Goal: Task Accomplishment & Management: Complete application form

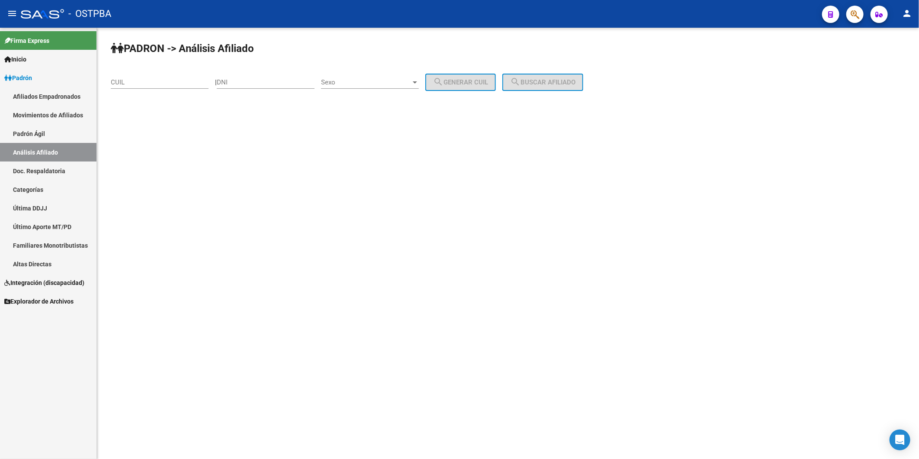
drag, startPoint x: 251, startPoint y: 79, endPoint x: 257, endPoint y: 74, distance: 7.4
click at [257, 74] on div "DNI" at bounding box center [266, 79] width 98 height 19
click at [158, 83] on input "CUIL" at bounding box center [160, 82] width 98 height 8
type input "23-33903354-4"
click at [552, 85] on span "search Buscar afiliado" at bounding box center [542, 82] width 65 height 8
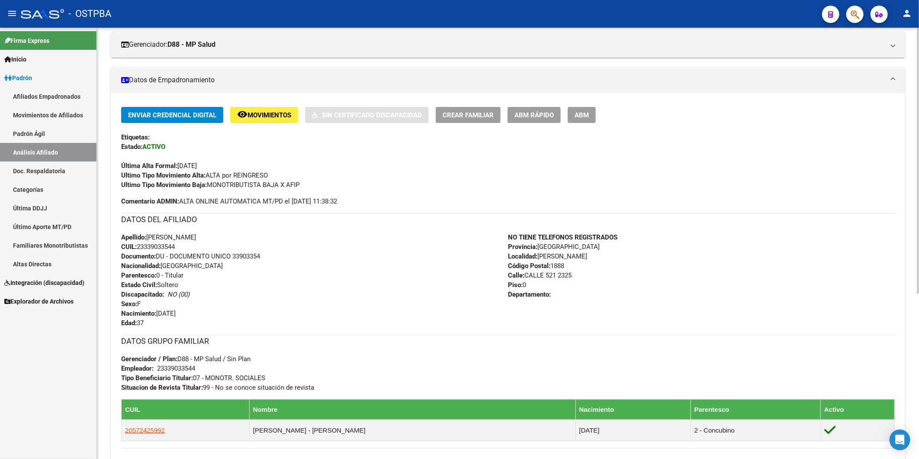
scroll to position [267, 0]
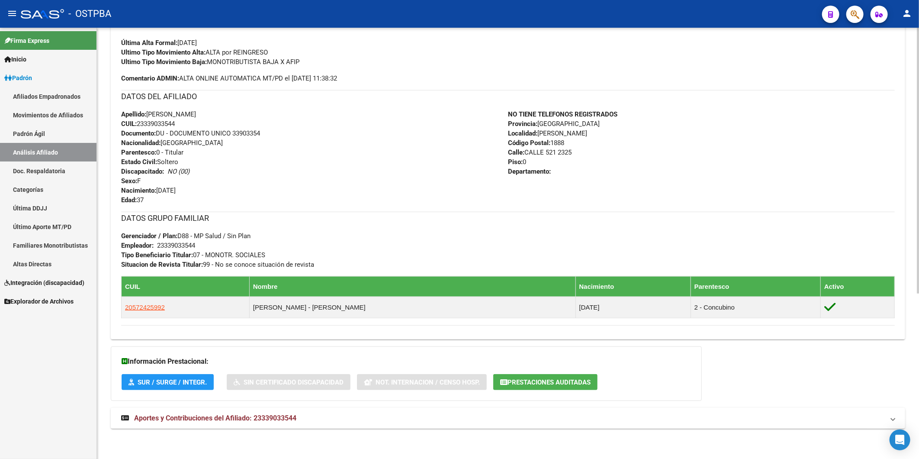
click at [275, 417] on span "Aportes y Contribuciones del Afiliado: 23339033544" at bounding box center [215, 418] width 162 height 8
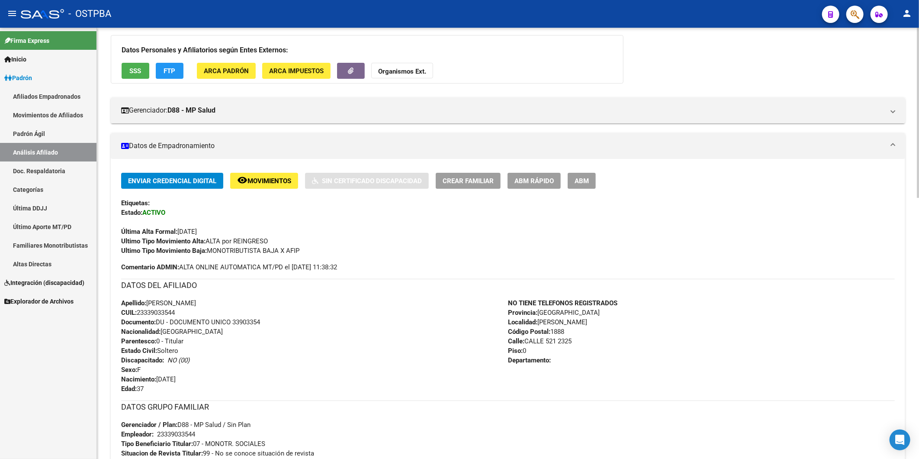
scroll to position [78, 0]
click at [167, 75] on span "FTP" at bounding box center [170, 72] width 12 height 8
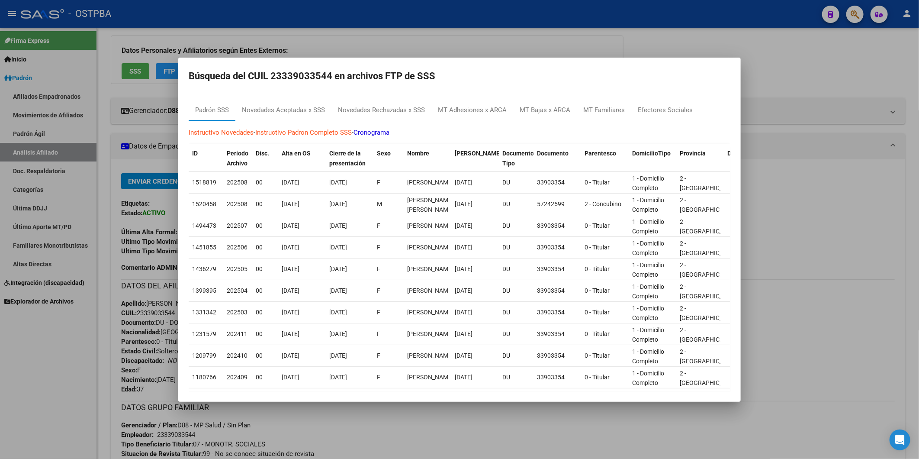
drag, startPoint x: 501, startPoint y: 35, endPoint x: 325, endPoint y: 68, distance: 179.1
click at [501, 35] on div at bounding box center [459, 229] width 919 height 459
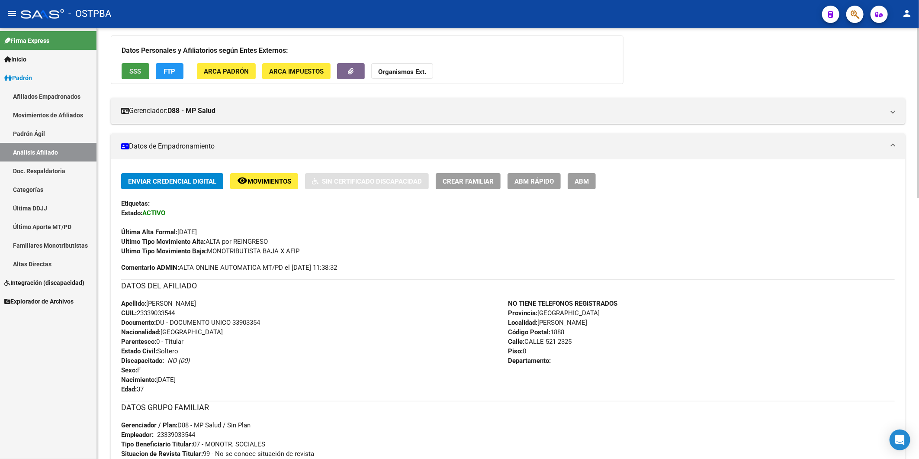
click at [143, 73] on button "SSS" at bounding box center [136, 71] width 28 height 16
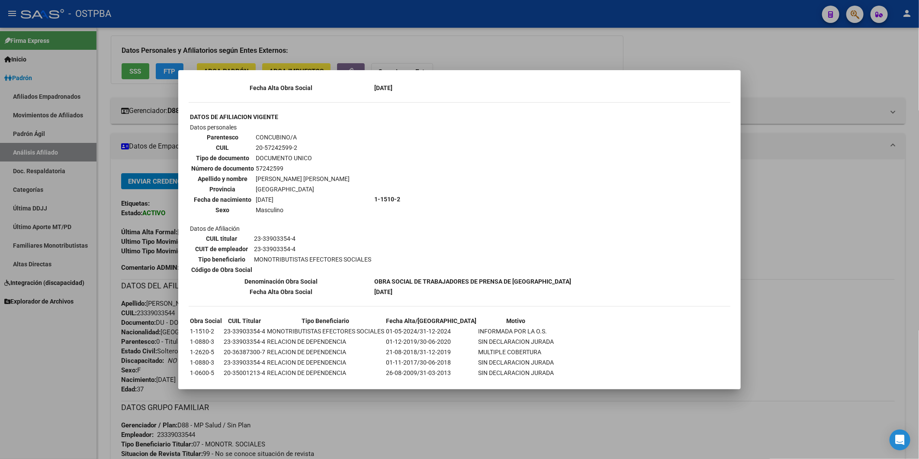
scroll to position [0, 0]
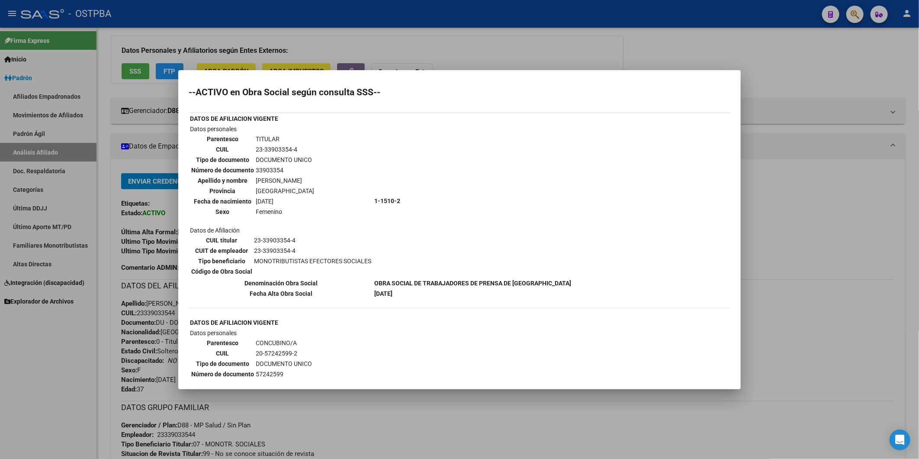
click at [799, 71] on div at bounding box center [459, 229] width 919 height 459
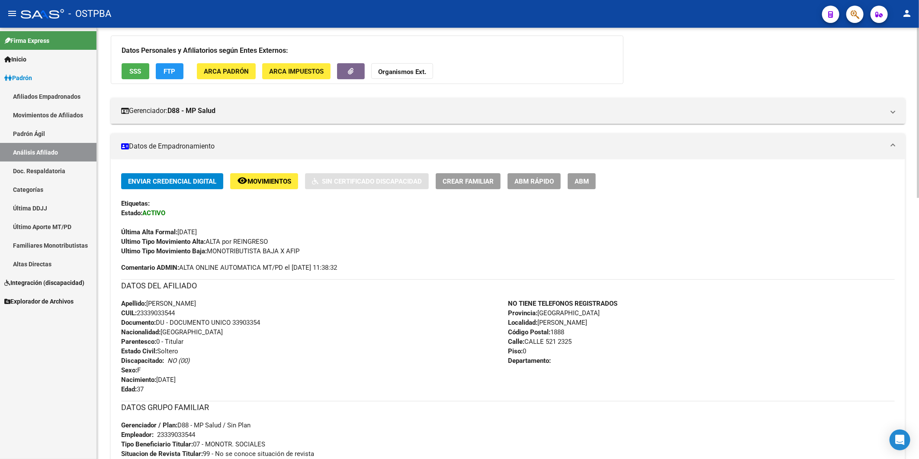
drag, startPoint x: 180, startPoint y: 313, endPoint x: 139, endPoint y: 314, distance: 41.6
click at [139, 314] on div "Apellido: [PERSON_NAME]: 23339033544 Documento: DU - DOCUMENTO UNICO 33903354 N…" at bounding box center [314, 346] width 387 height 95
copy span "23339033544"
click at [389, 70] on strong "Organismos Ext." at bounding box center [402, 72] width 48 height 8
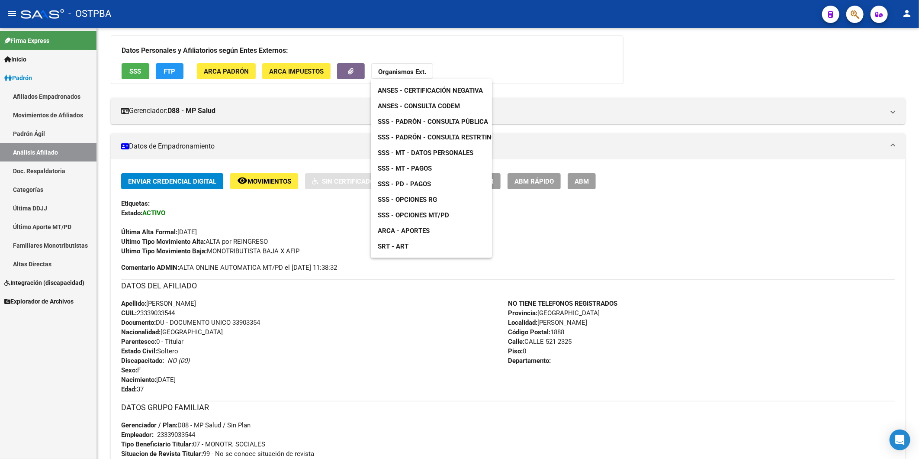
click at [423, 153] on span "SSS - MT - Datos Personales" at bounding box center [426, 153] width 96 height 8
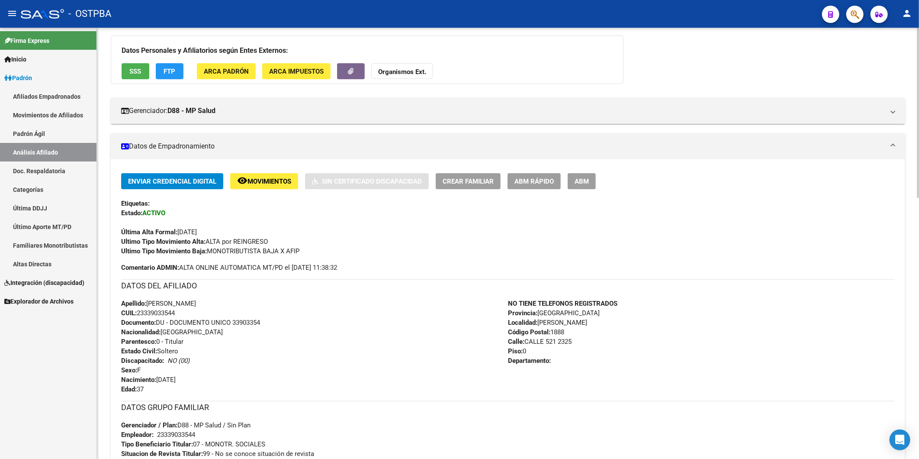
click at [387, 74] on strong "Organismos Ext." at bounding box center [402, 72] width 48 height 8
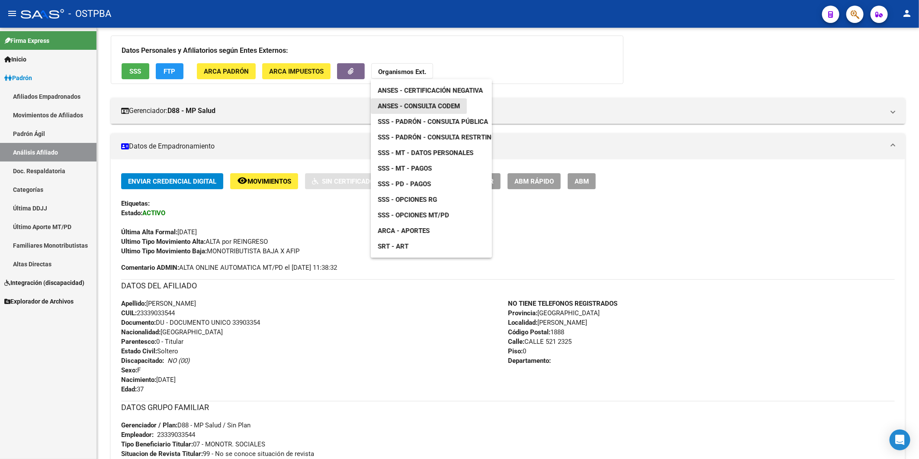
click at [433, 102] on span "ANSES - Consulta CODEM" at bounding box center [419, 106] width 82 height 8
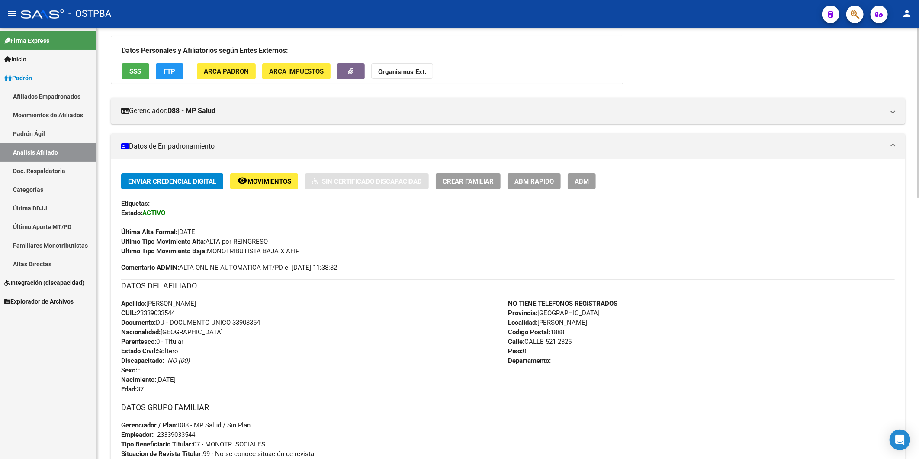
click at [405, 374] on div "Apellido: [PERSON_NAME]: 23339033544 Documento: DU - DOCUMENTO UNICO 33903354 N…" at bounding box center [314, 346] width 387 height 95
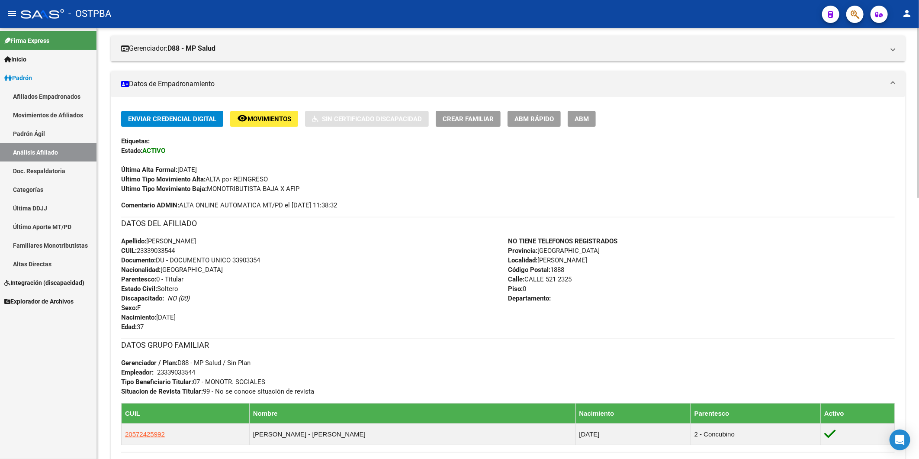
scroll to position [270, 0]
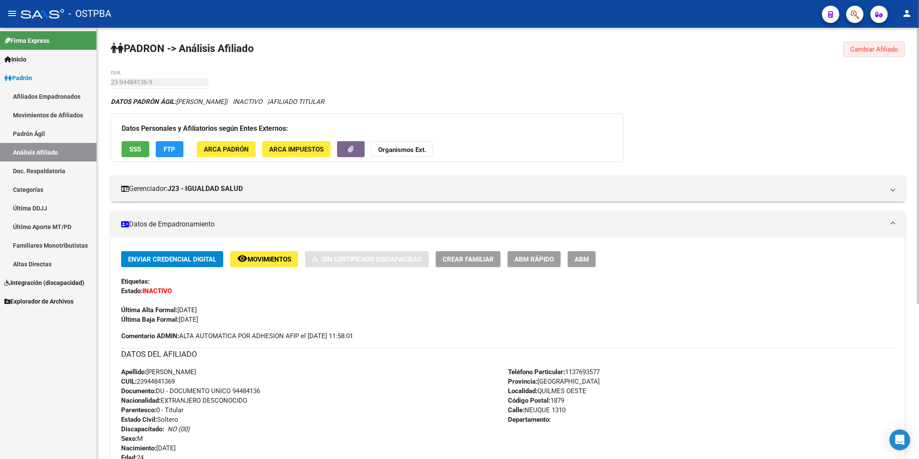
click at [881, 50] on span "Cambiar Afiliado" at bounding box center [874, 49] width 48 height 8
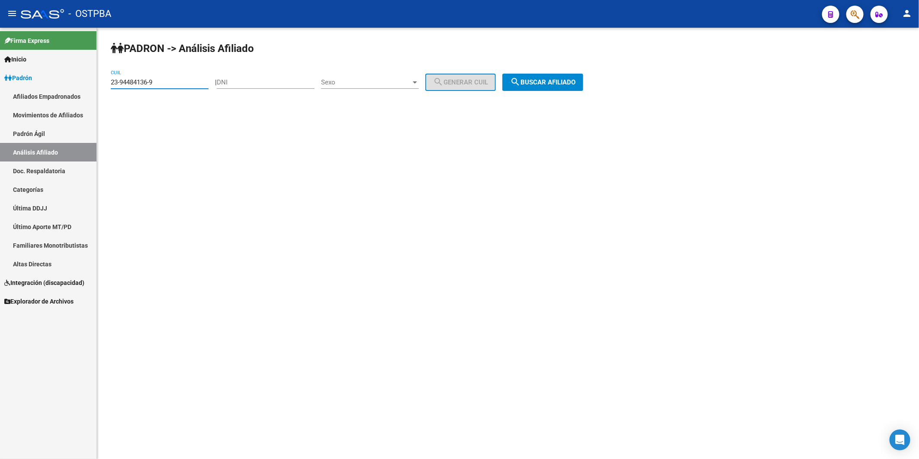
drag, startPoint x: 170, startPoint y: 82, endPoint x: 40, endPoint y: 4, distance: 151.4
click at [53, 81] on mat-sidenav-container "Firma Express Inicio Calendario SSS Instructivos Contacto OS Padrón Afiliados E…" at bounding box center [459, 243] width 919 height 431
paste input "7-94413115-4"
type input "27-94413115-4"
click at [576, 81] on span "search Buscar afiliado" at bounding box center [542, 82] width 65 height 8
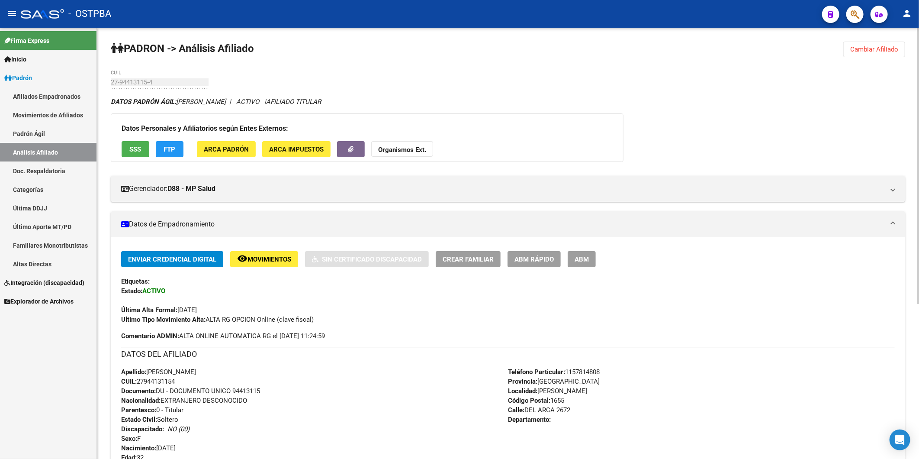
drag, startPoint x: 873, startPoint y: 49, endPoint x: 646, endPoint y: 63, distance: 227.2
click at [870, 48] on span "Cambiar Afiliado" at bounding box center [874, 49] width 48 height 8
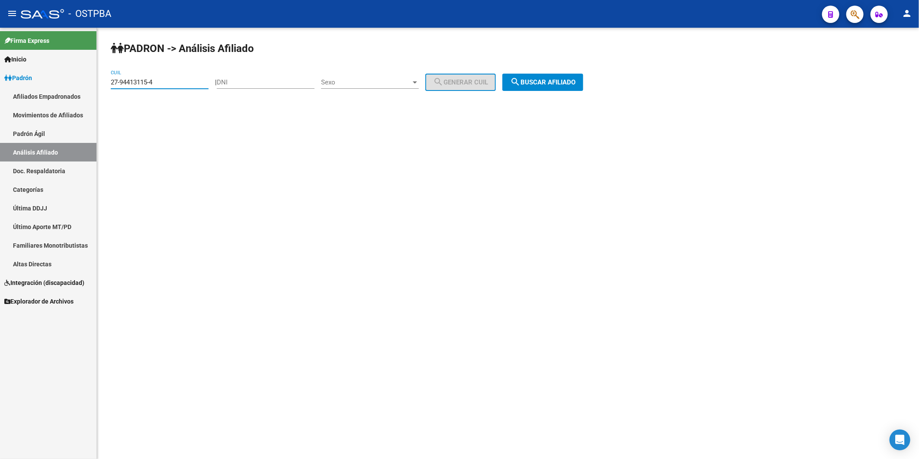
drag, startPoint x: 172, startPoint y: 84, endPoint x: 65, endPoint y: 84, distance: 107.3
click at [65, 84] on mat-sidenav-container "Firma Express Inicio Calendario SSS Instructivos Contacto OS Padrón Afiliados E…" at bounding box center [459, 243] width 919 height 431
click at [550, 79] on span "search Buscar afiliado" at bounding box center [542, 82] width 65 height 8
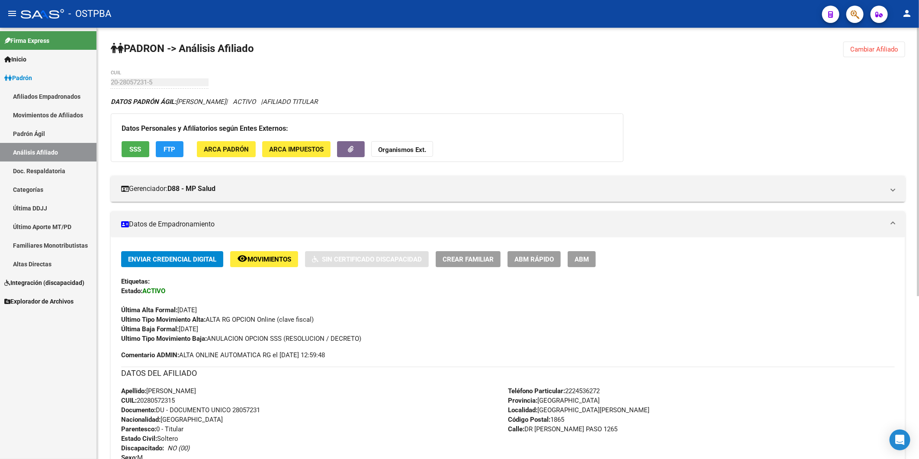
drag, startPoint x: 873, startPoint y: 50, endPoint x: 777, endPoint y: 55, distance: 95.3
click at [871, 50] on span "Cambiar Afiliado" at bounding box center [874, 49] width 48 height 8
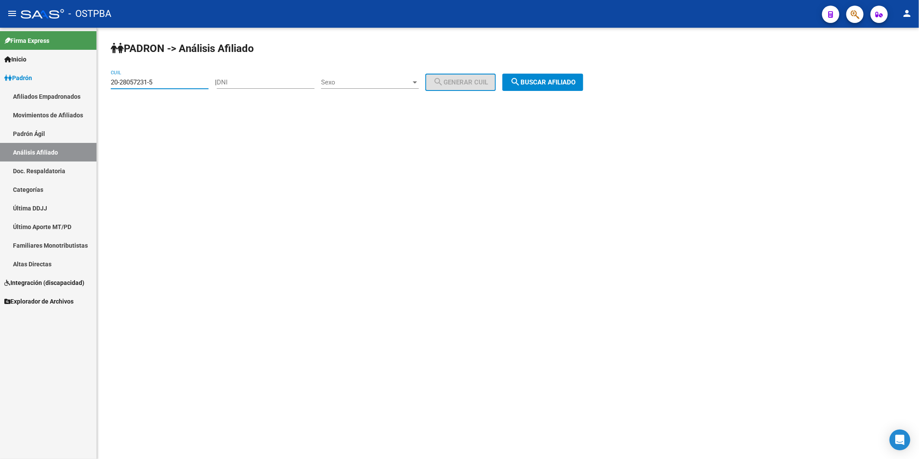
drag, startPoint x: 166, startPoint y: 80, endPoint x: 47, endPoint y: 80, distance: 119.5
click at [47, 80] on mat-sidenav-container "Firma Express Inicio Calendario SSS Instructivos Contacto OS Padrón Afiliados E…" at bounding box center [459, 243] width 919 height 431
paste input "0198016-0"
type input "20-20198016-0"
click at [559, 79] on span "search Buscar afiliado" at bounding box center [542, 82] width 65 height 8
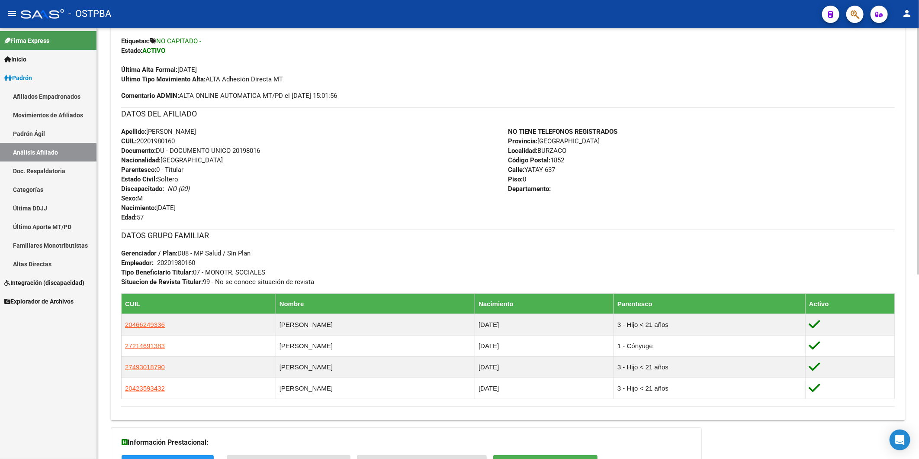
scroll to position [322, 0]
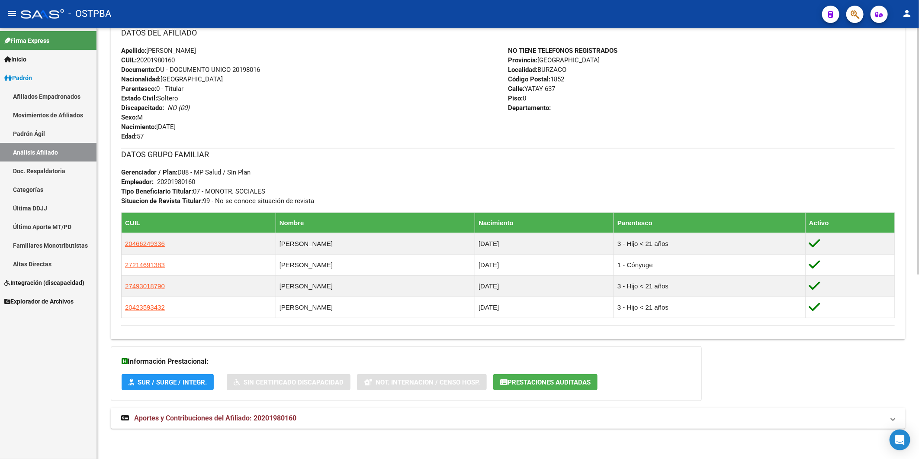
click at [289, 417] on span "Aportes y Contribuciones del Afiliado: 20201980160" at bounding box center [215, 418] width 162 height 8
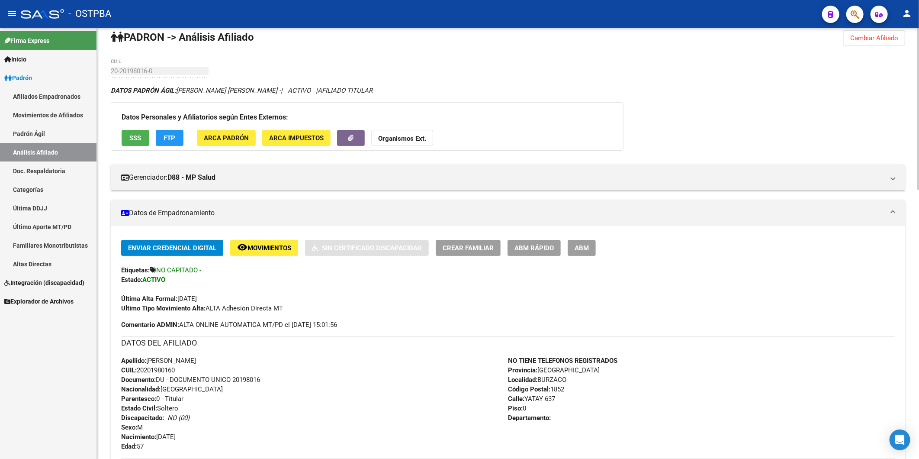
scroll to position [0, 0]
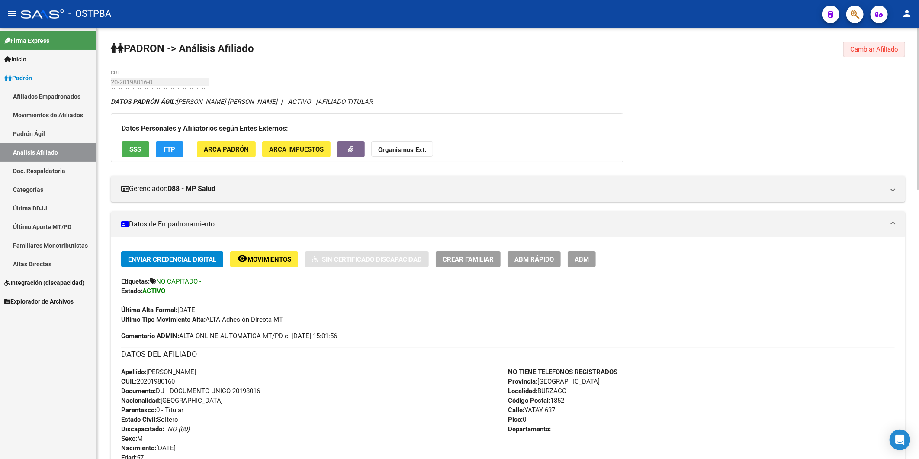
click at [873, 42] on button "Cambiar Afiliado" at bounding box center [875, 50] width 62 height 16
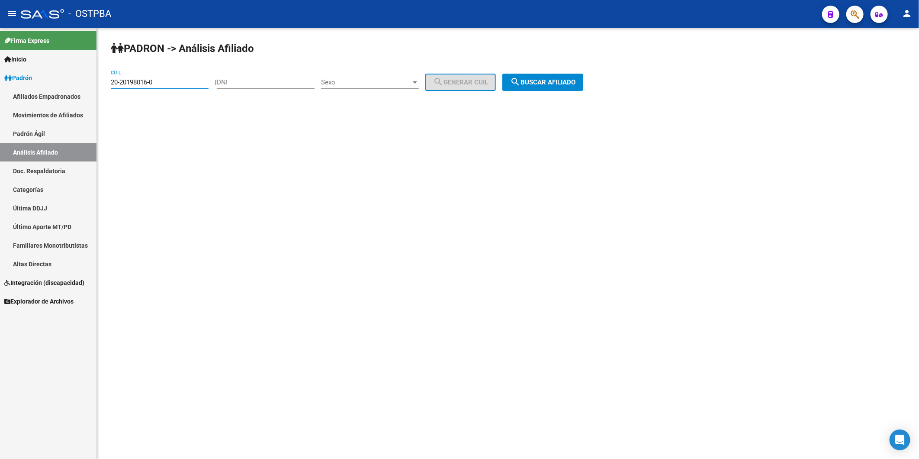
drag, startPoint x: 155, startPoint y: 82, endPoint x: 51, endPoint y: 73, distance: 104.3
click at [84, 91] on mat-sidenav-container "Firma Express Inicio Calendario SSS Instructivos Contacto OS Padrón Afiliados E…" at bounding box center [459, 243] width 919 height 431
type input "20-28057231-5"
click at [551, 87] on button "search Buscar afiliado" at bounding box center [542, 82] width 81 height 17
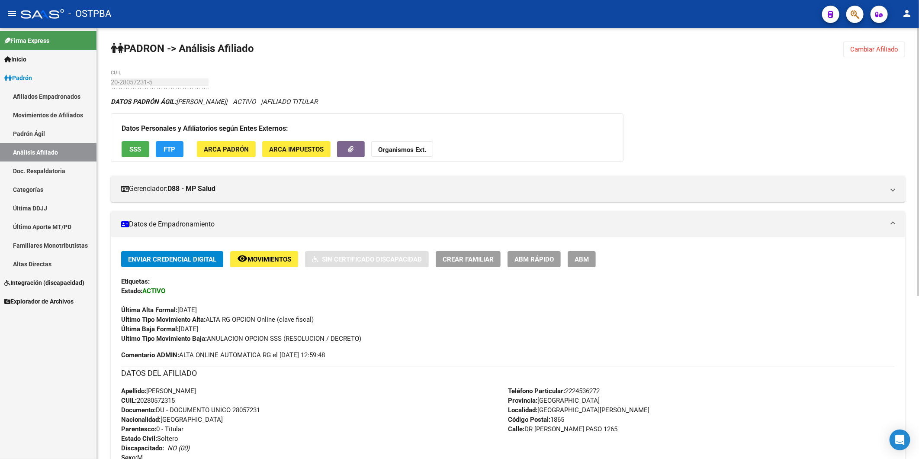
click at [490, 256] on span "Crear Familiar" at bounding box center [468, 259] width 51 height 8
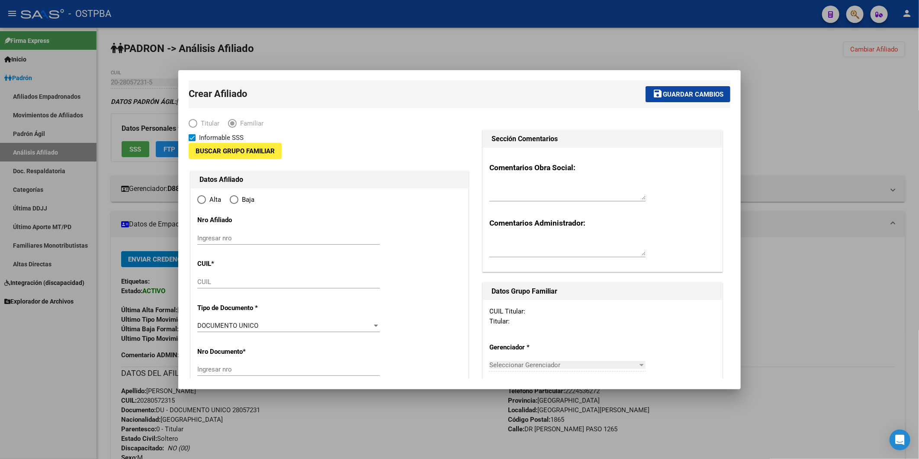
type input "30-71426369-9"
type input "SAN VICENTE"
type input "1865"
type input "DR JUAN J PASO"
type input "1265"
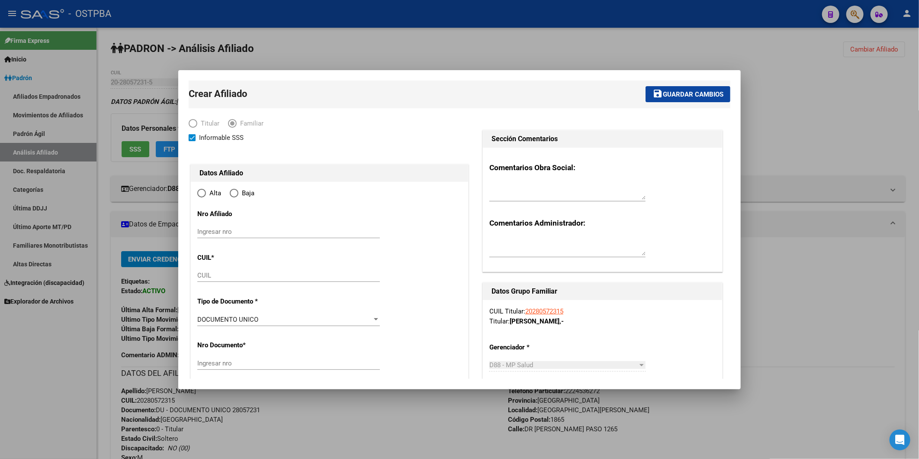
radio input "true"
type input "30-71426369-9"
click at [825, 142] on div at bounding box center [459, 229] width 919 height 459
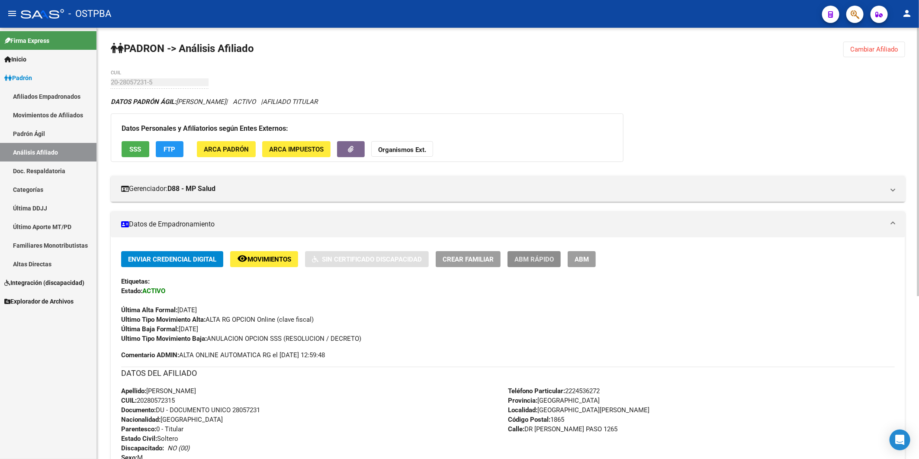
click at [539, 260] on span "ABM Rápido" at bounding box center [534, 259] width 39 height 8
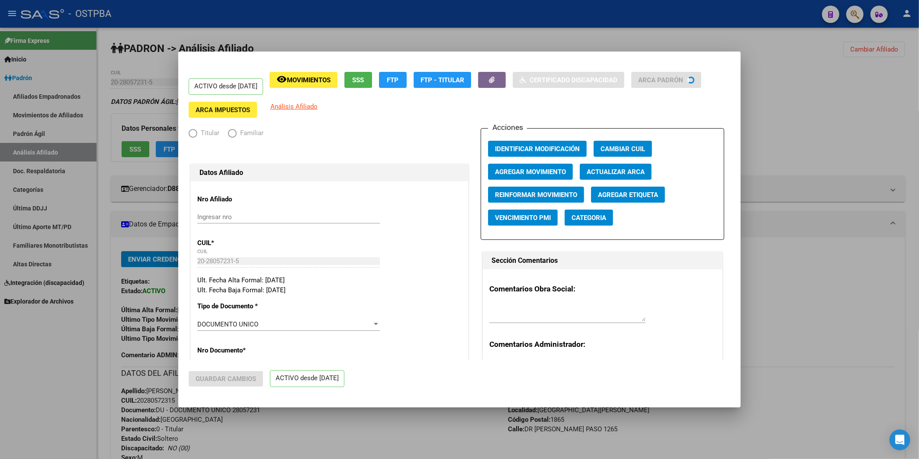
radio input "true"
type input "30-71426369-9"
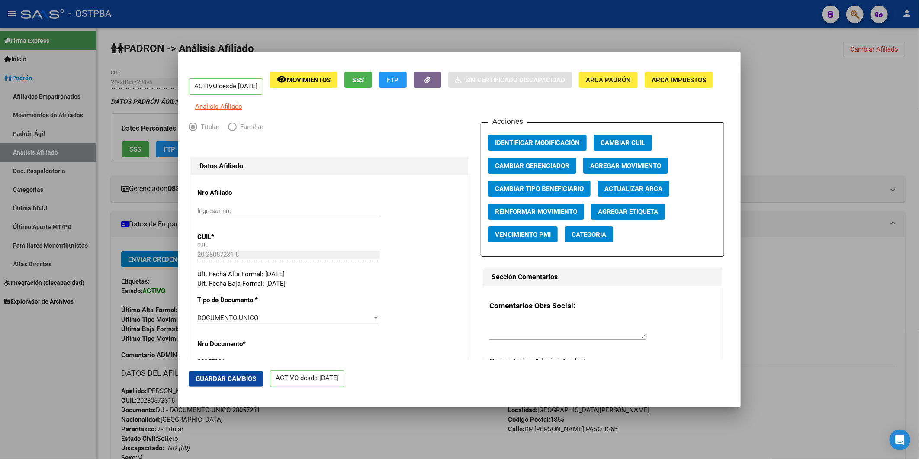
click at [625, 170] on span "Agregar Movimiento" at bounding box center [625, 166] width 71 height 8
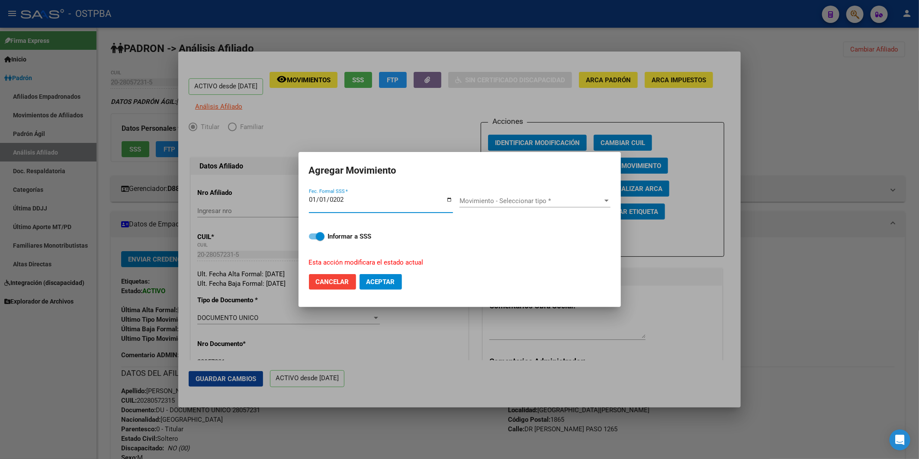
type input "2025-01-01"
click at [608, 199] on div at bounding box center [607, 200] width 8 height 7
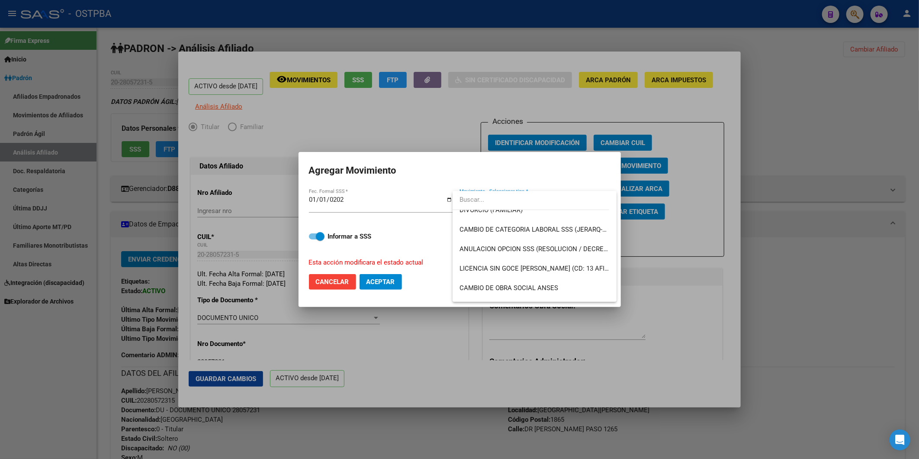
scroll to position [144, 0]
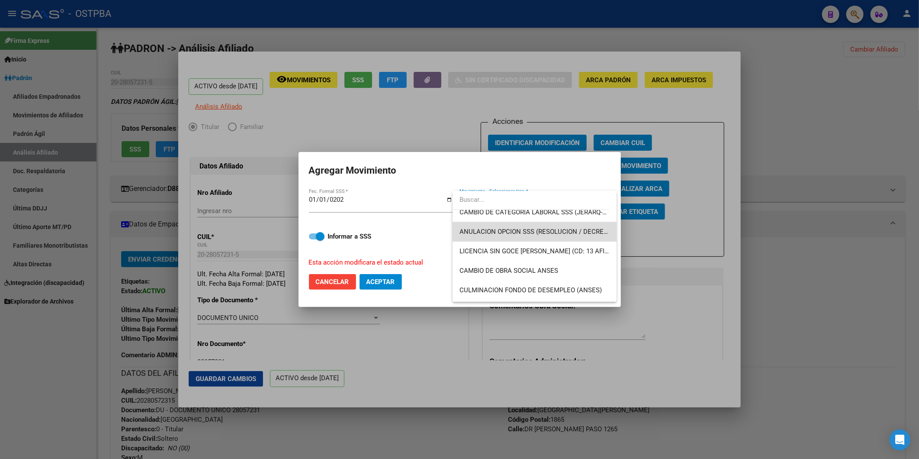
click at [536, 225] on span "ANULACION OPCION SSS (RESOLUCION / DECRETO)" at bounding box center [535, 231] width 150 height 19
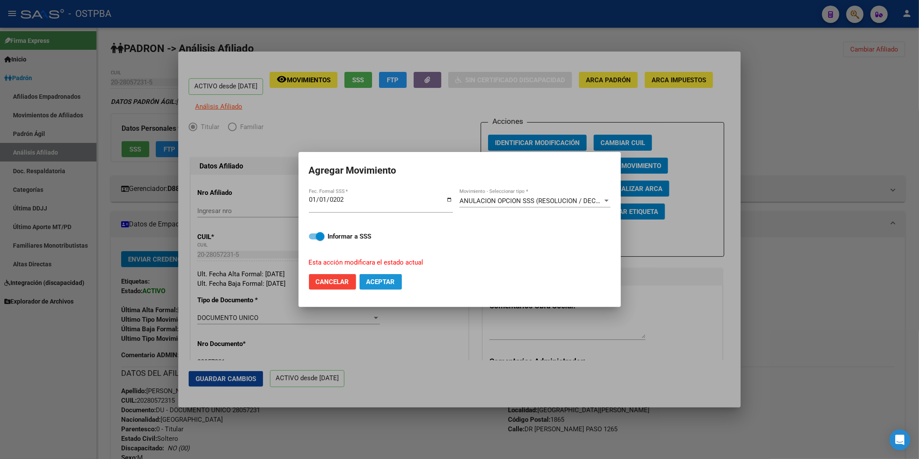
click at [377, 280] on span "Aceptar" at bounding box center [381, 282] width 29 height 8
checkbox input "false"
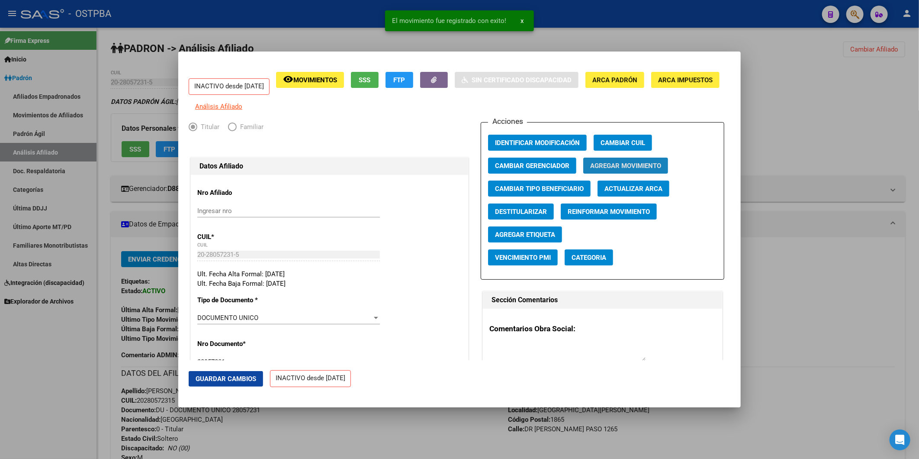
click at [626, 170] on span "Agregar Movimiento" at bounding box center [625, 166] width 71 height 8
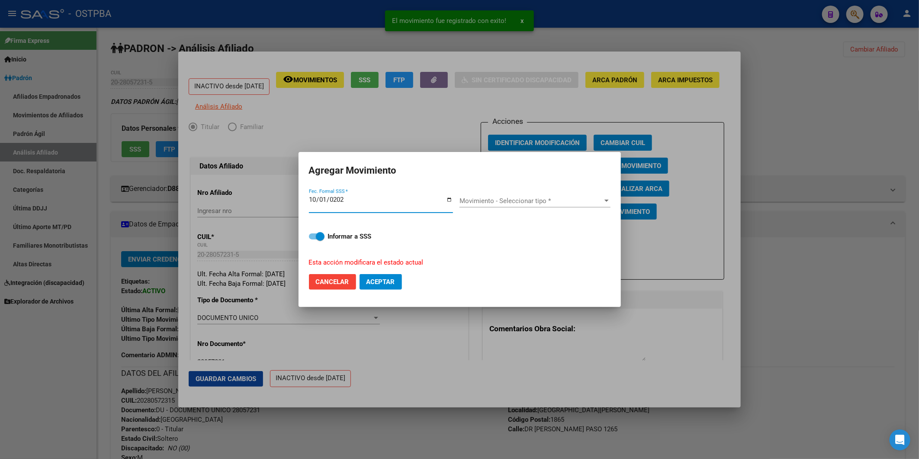
type input "2025-10-01"
click at [609, 202] on div at bounding box center [607, 200] width 8 height 7
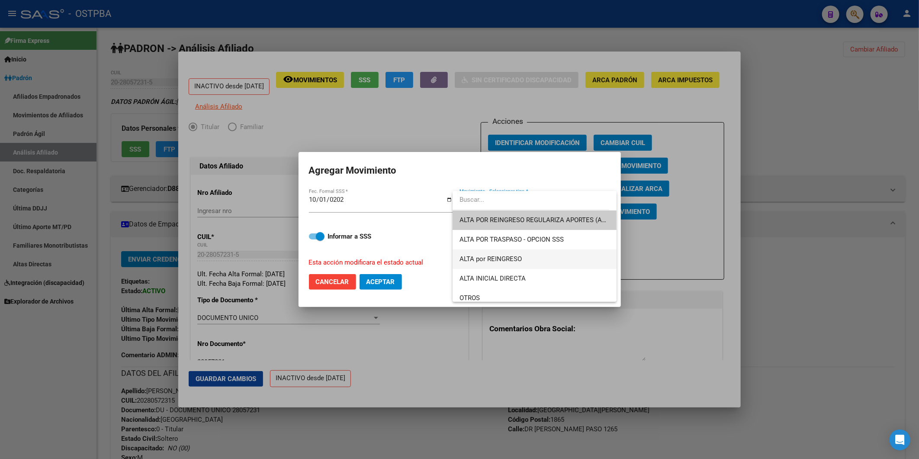
click at [533, 260] on span "ALTA por REINGRESO" at bounding box center [535, 258] width 150 height 19
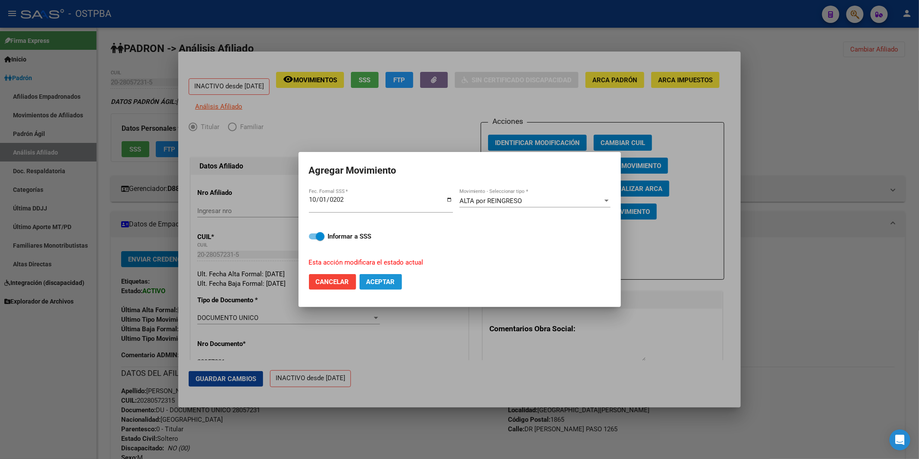
click at [377, 283] on span "Aceptar" at bounding box center [381, 282] width 29 height 8
checkbox input "false"
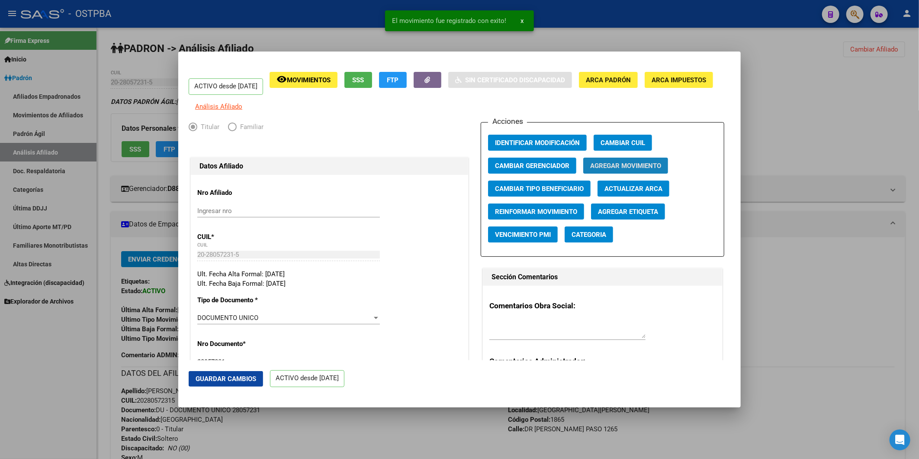
click at [612, 170] on span "Agregar Movimiento" at bounding box center [625, 166] width 71 height 8
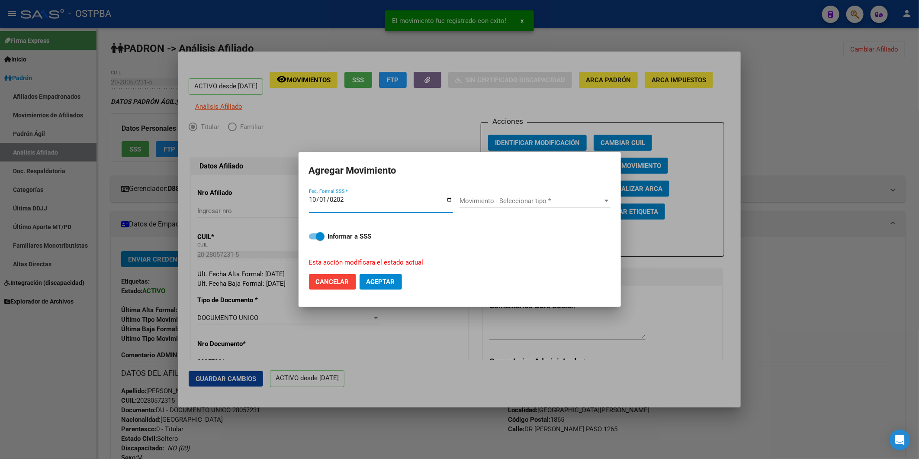
type input "2025-10-01"
click at [605, 202] on div at bounding box center [607, 200] width 8 height 7
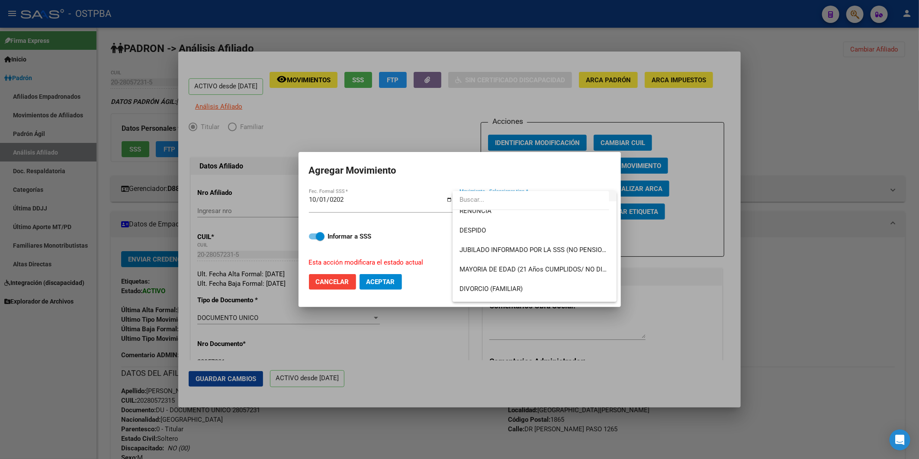
scroll to position [96, 0]
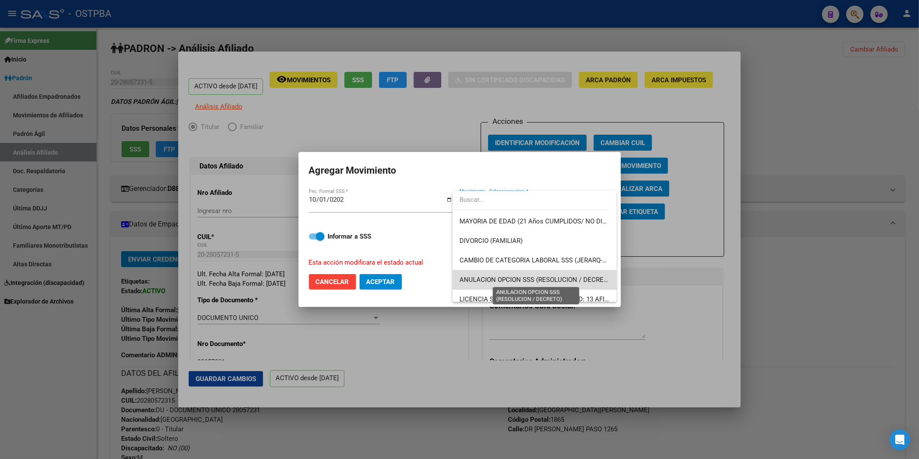
click at [550, 279] on span "ANULACION OPCION SSS (RESOLUCION / DECRETO)" at bounding box center [537, 280] width 155 height 8
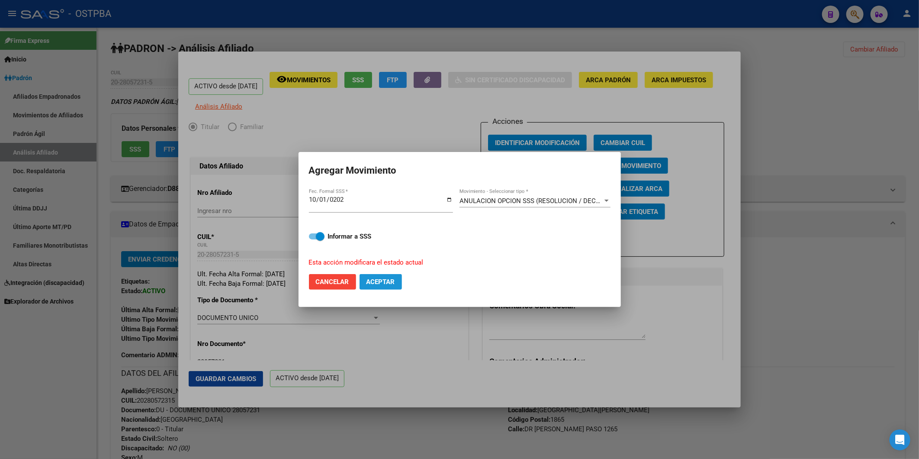
click at [375, 278] on span "Aceptar" at bounding box center [381, 282] width 29 height 8
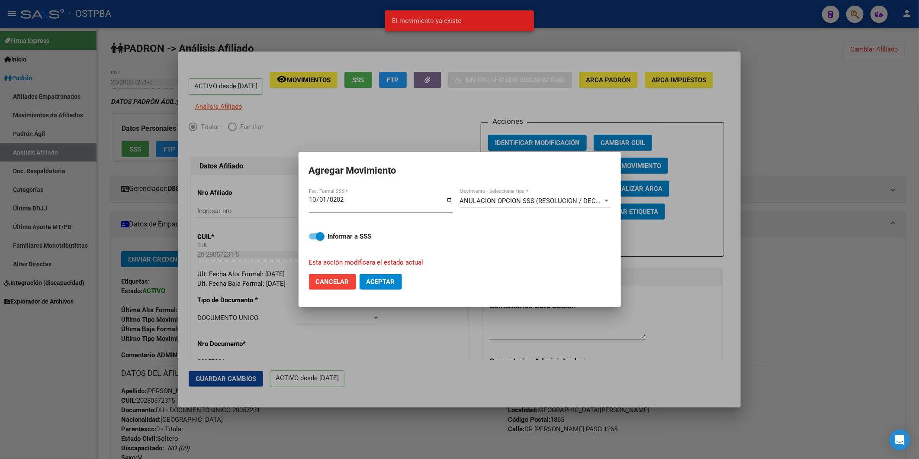
click at [785, 129] on div at bounding box center [459, 229] width 919 height 459
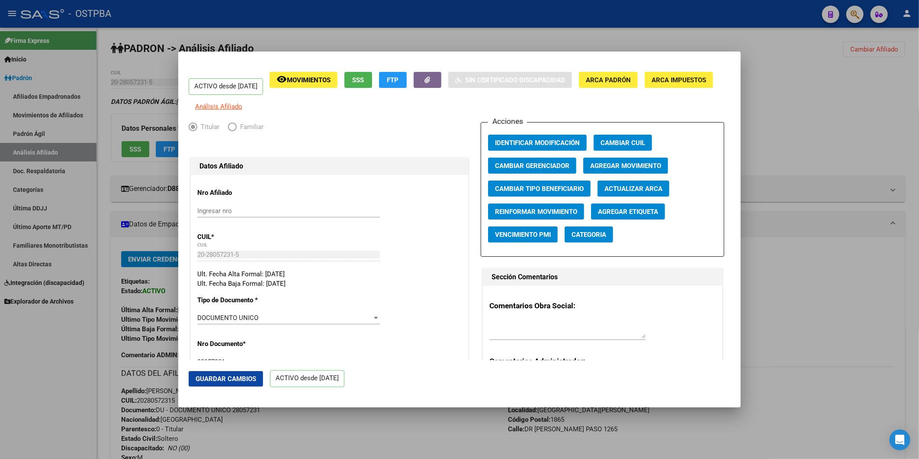
click at [618, 216] on span "Agregar Etiqueta" at bounding box center [628, 212] width 60 height 8
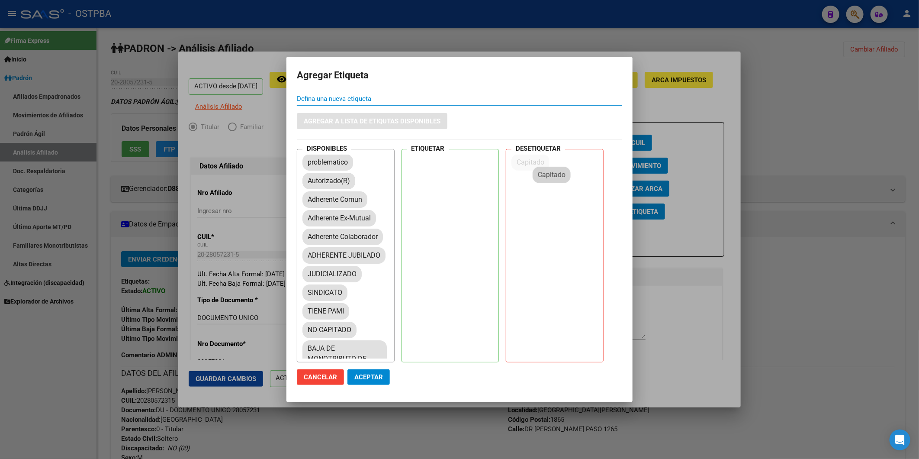
drag, startPoint x: 326, startPoint y: 178, endPoint x: 557, endPoint y: 172, distance: 230.8
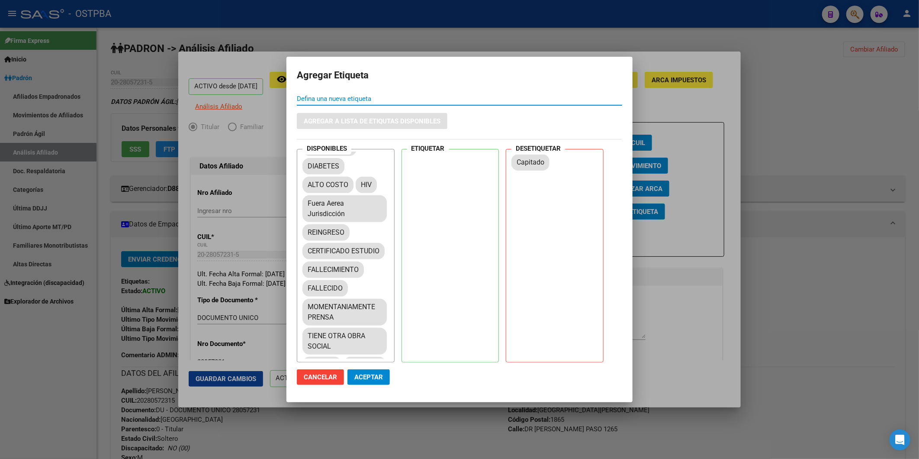
scroll to position [334, 0]
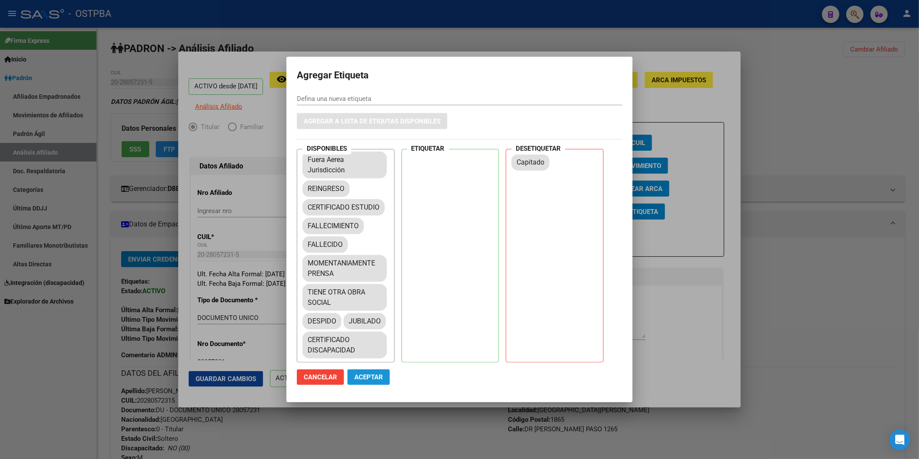
click at [382, 378] on span "Aceptar" at bounding box center [368, 377] width 29 height 8
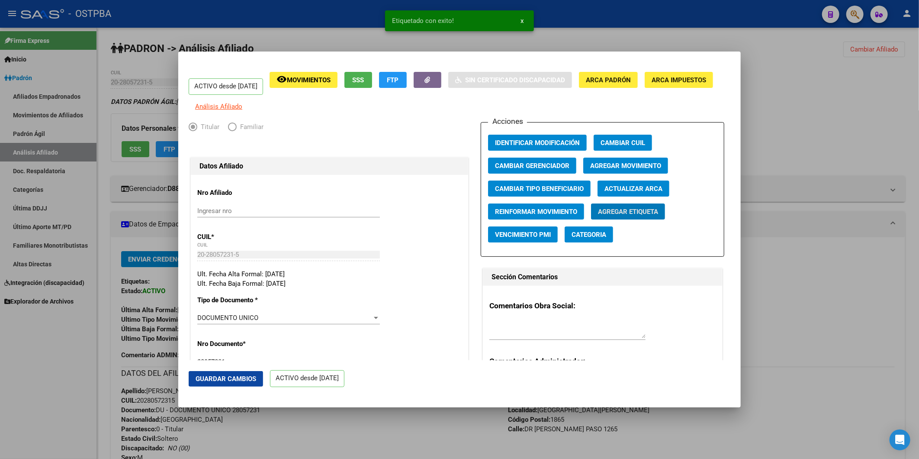
click at [256, 379] on span "Guardar Cambios" at bounding box center [226, 379] width 61 height 8
click at [789, 106] on div at bounding box center [459, 229] width 919 height 459
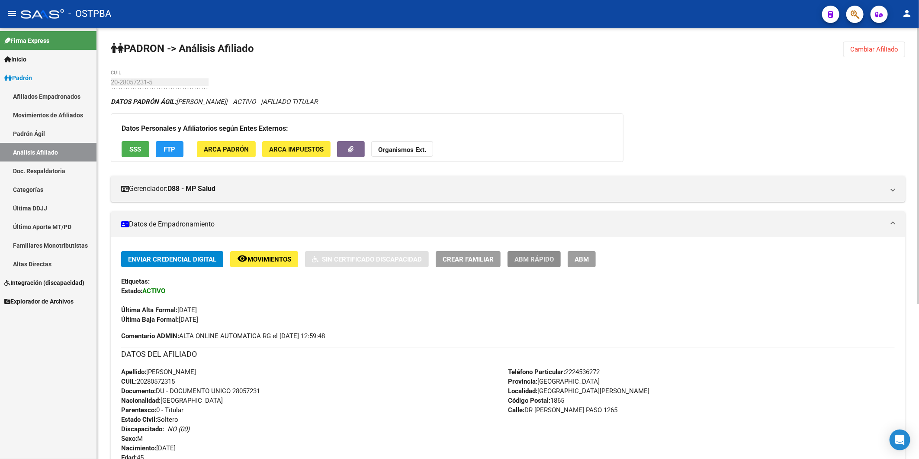
click at [539, 262] on span "ABM Rápido" at bounding box center [534, 259] width 39 height 8
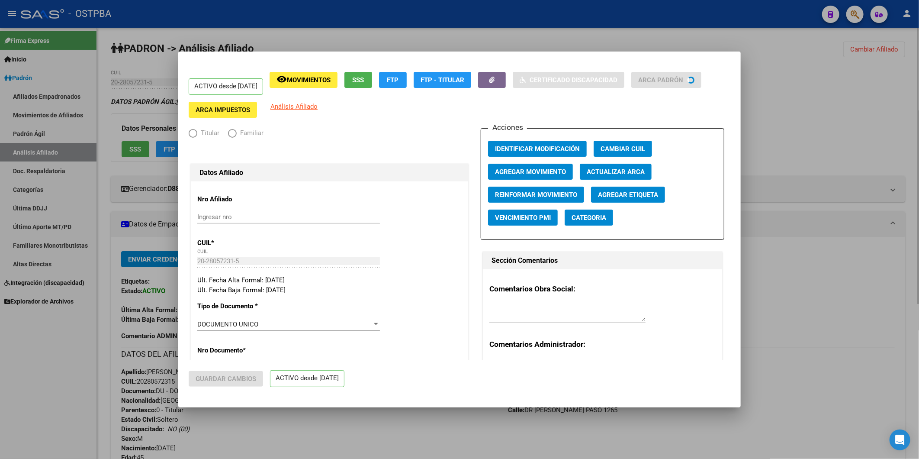
radio input "true"
type input "30-71426369-9"
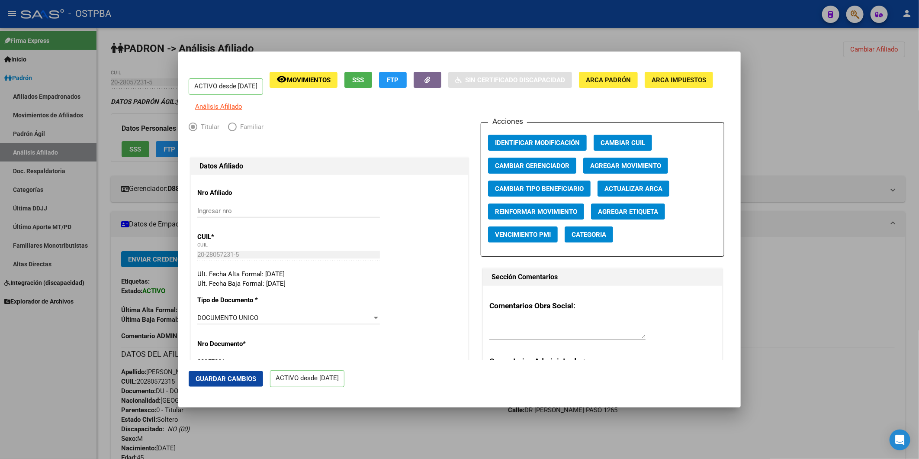
click at [613, 170] on span "Agregar Movimiento" at bounding box center [625, 166] width 71 height 8
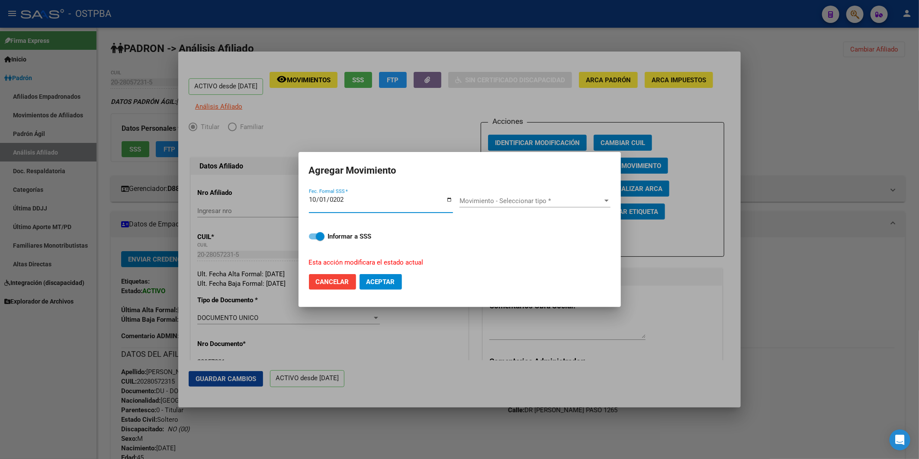
type input "2025-10-01"
click at [604, 201] on div at bounding box center [607, 200] width 8 height 7
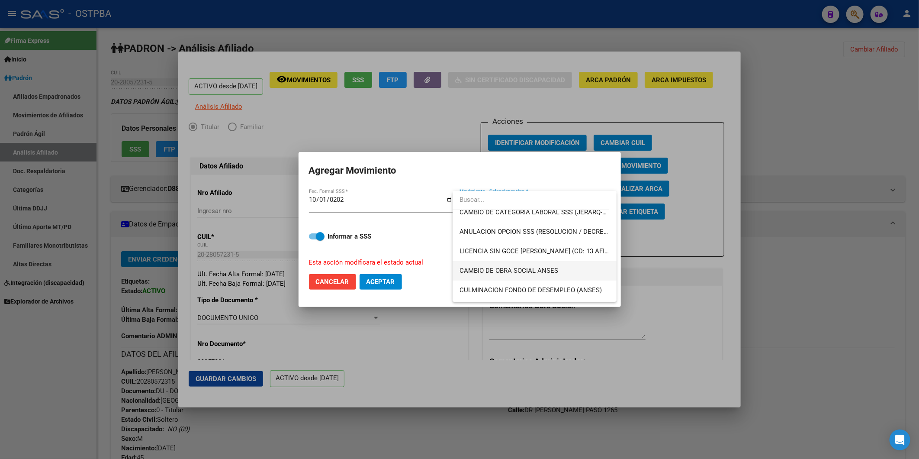
scroll to position [96, 0]
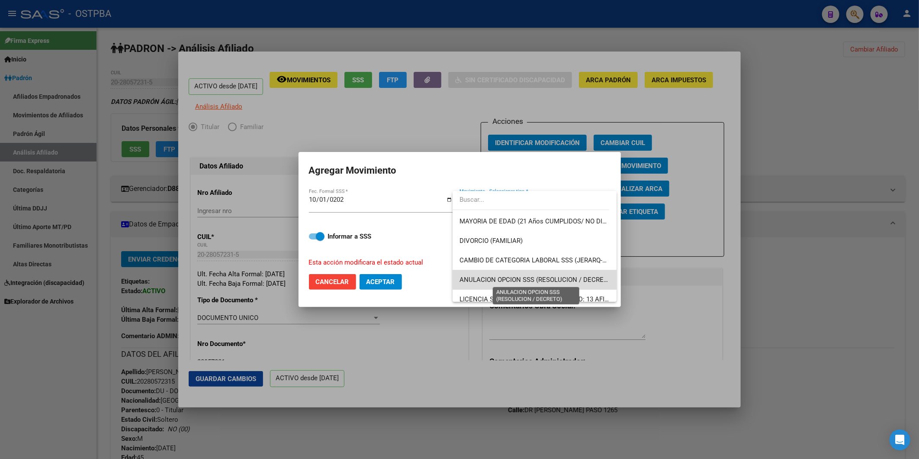
click at [548, 277] on span "ANULACION OPCION SSS (RESOLUCION / DECRETO)" at bounding box center [537, 280] width 155 height 8
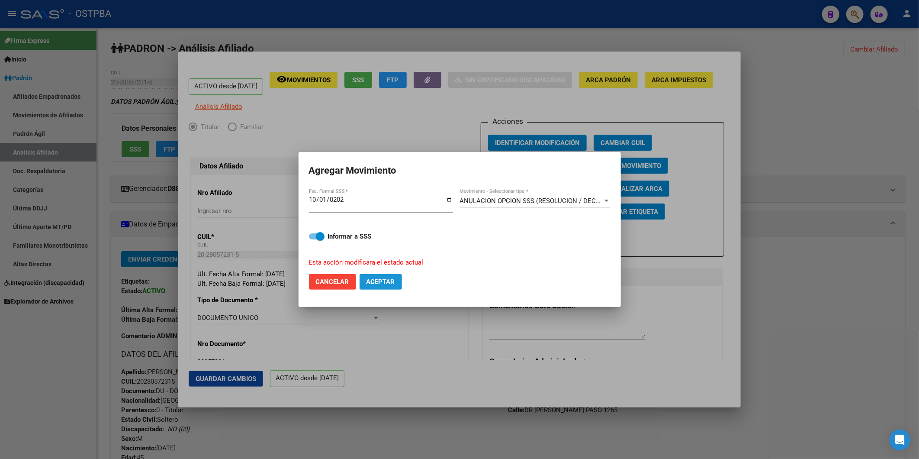
click at [382, 280] on span "Aceptar" at bounding box center [381, 282] width 29 height 8
click at [878, 142] on div at bounding box center [459, 229] width 919 height 459
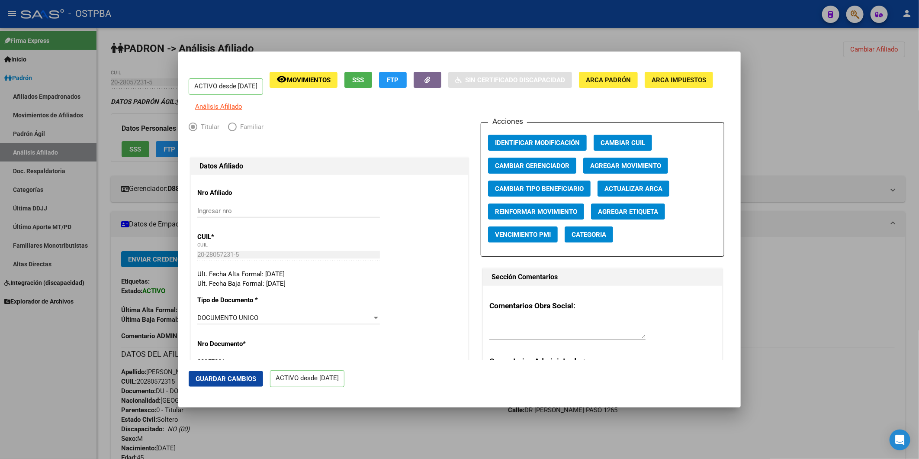
click at [250, 377] on span "Guardar Cambios" at bounding box center [226, 379] width 61 height 8
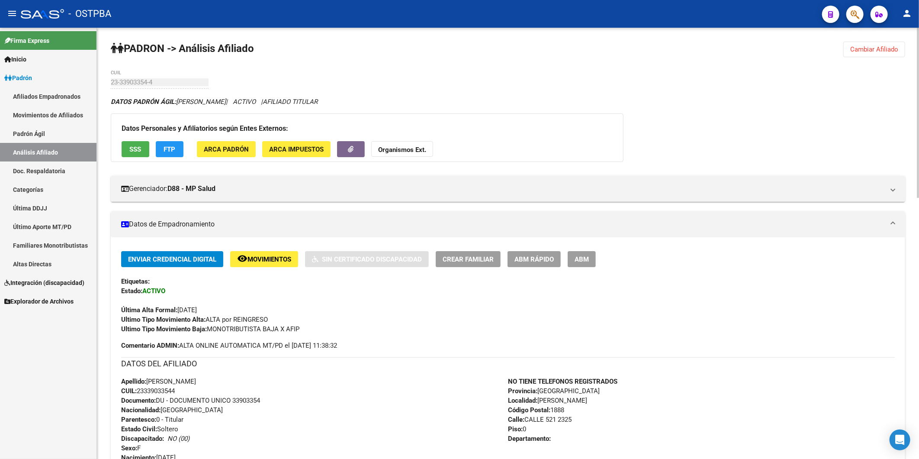
click at [868, 46] on span "Cambiar Afiliado" at bounding box center [874, 49] width 48 height 8
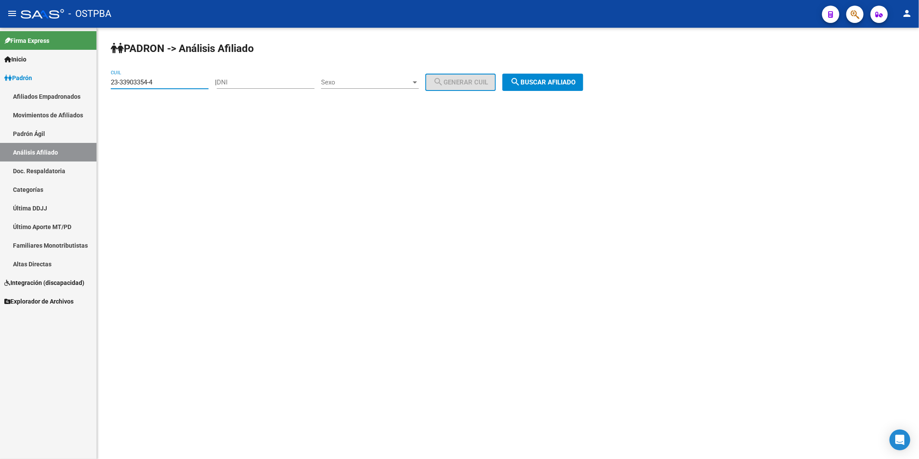
drag, startPoint x: 168, startPoint y: 80, endPoint x: 16, endPoint y: 90, distance: 152.7
click at [16, 90] on mat-sidenav-container "Firma Express Inicio Calendario SSS Instructivos Contacto OS Padrón Afiliados E…" at bounding box center [459, 243] width 919 height 431
click at [242, 79] on input "DNI" at bounding box center [266, 82] width 98 height 8
type input "23949769"
click at [417, 81] on div at bounding box center [415, 82] width 4 height 2
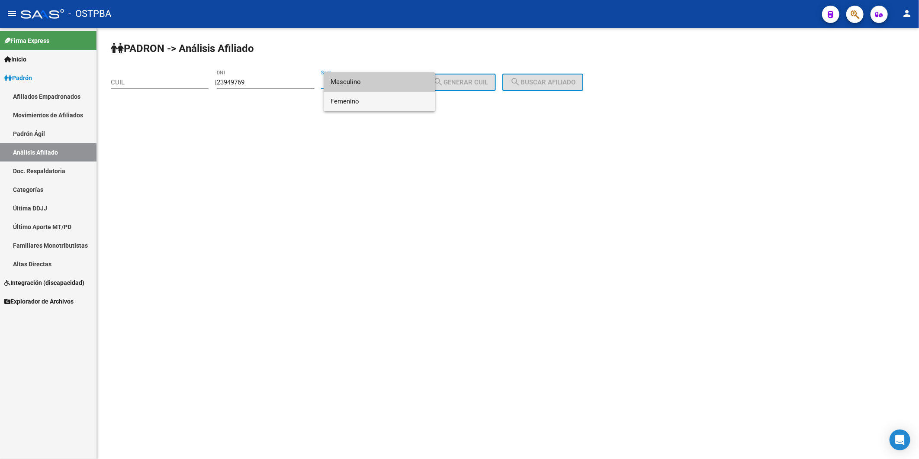
click at [412, 100] on span "Femenino" at bounding box center [380, 101] width 98 height 19
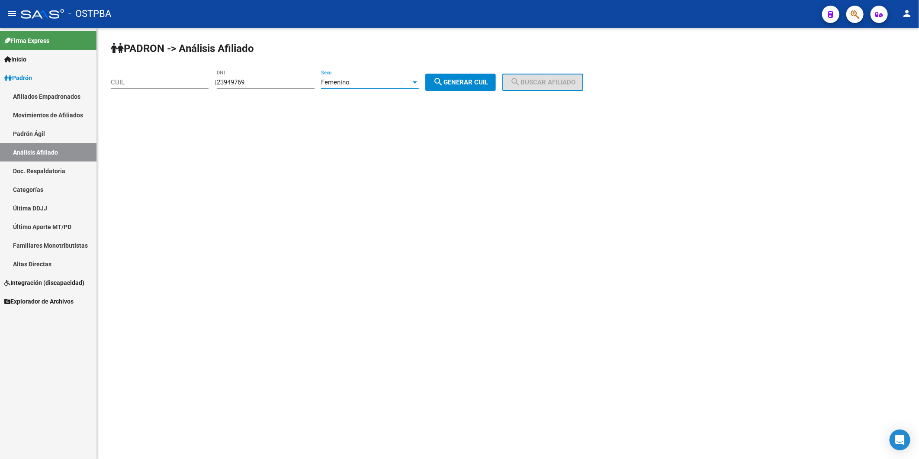
click at [453, 84] on span "search Generar CUIL" at bounding box center [460, 82] width 55 height 8
type input "27-23949769-7"
click at [534, 80] on span "search Buscar afiliado" at bounding box center [542, 82] width 65 height 8
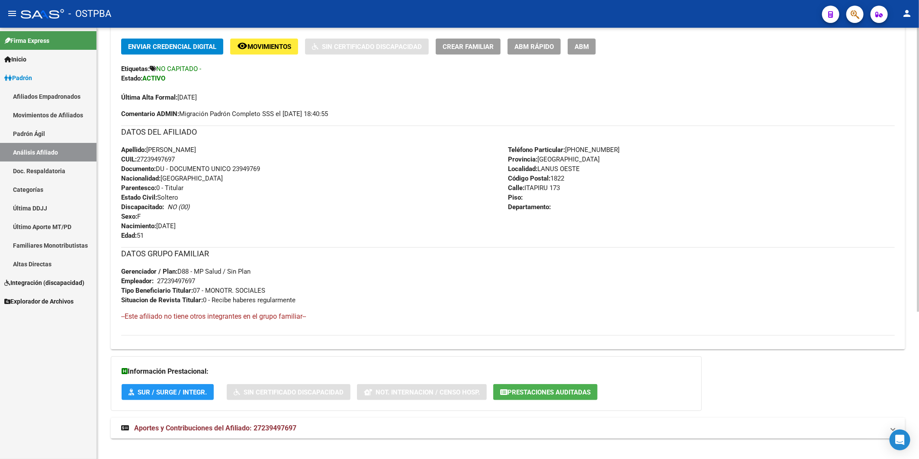
scroll to position [223, 0]
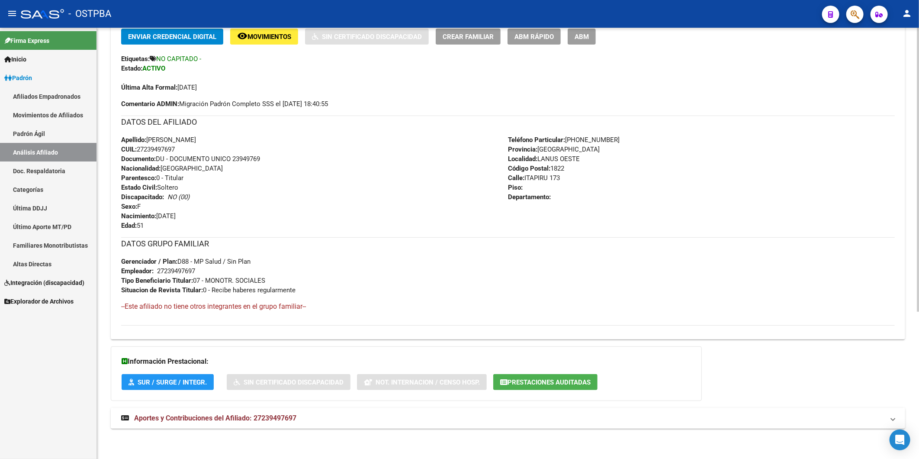
click at [281, 419] on span "Aportes y Contribuciones del Afiliado: 27239497697" at bounding box center [215, 418] width 162 height 8
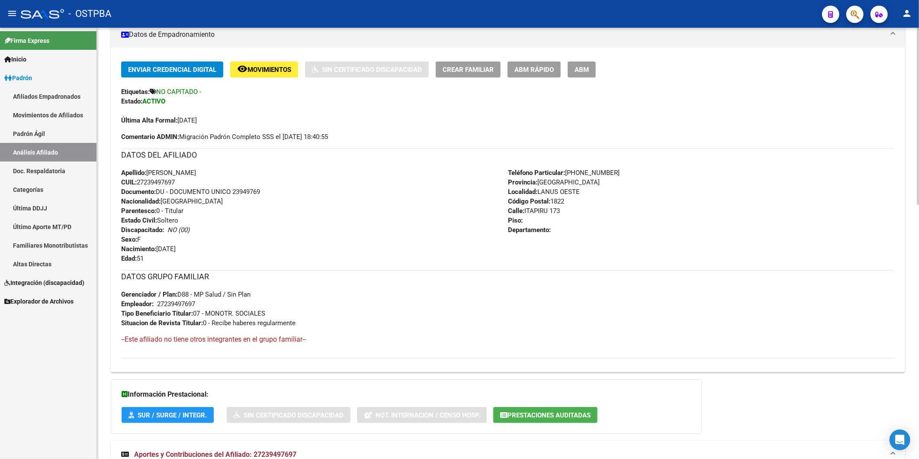
scroll to position [184, 0]
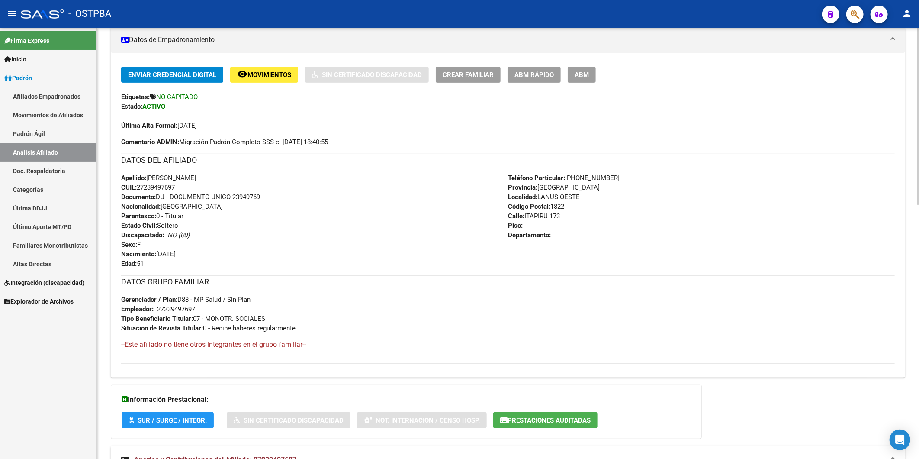
click at [349, 213] on div "Apellido: CLAUDIA ELISABET ZERDA CUIL: 27239497697 Documento: DU - DOCUMENTO UN…" at bounding box center [314, 220] width 387 height 95
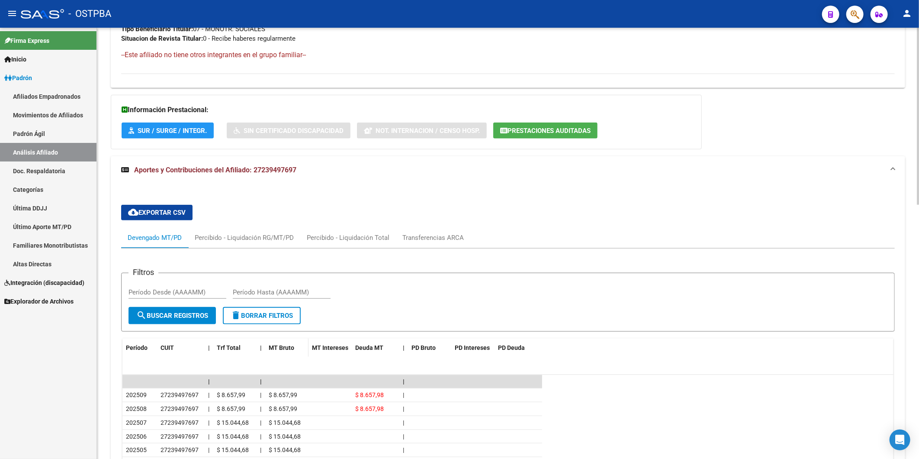
scroll to position [473, 0]
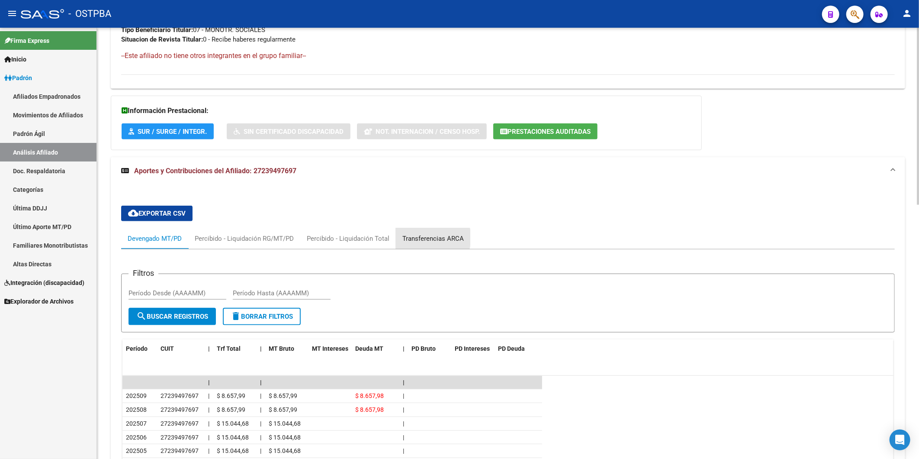
click at [426, 238] on div "Transferencias ARCA" at bounding box center [433, 239] width 61 height 10
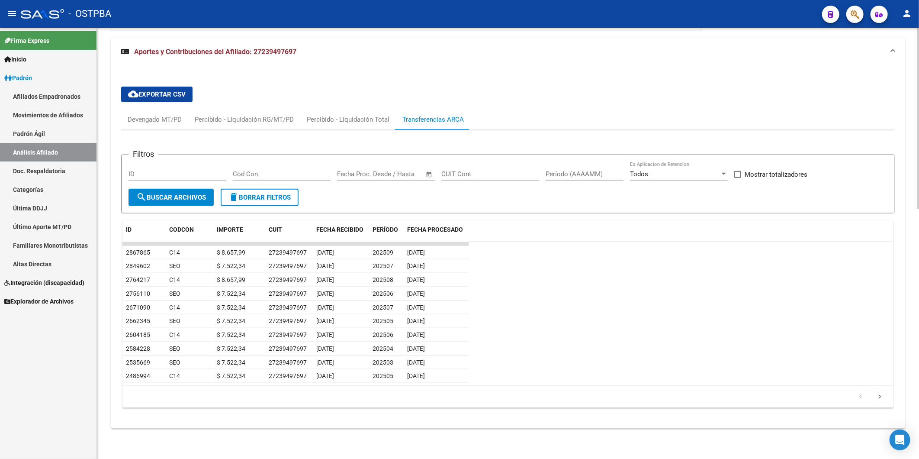
scroll to position [544, 0]
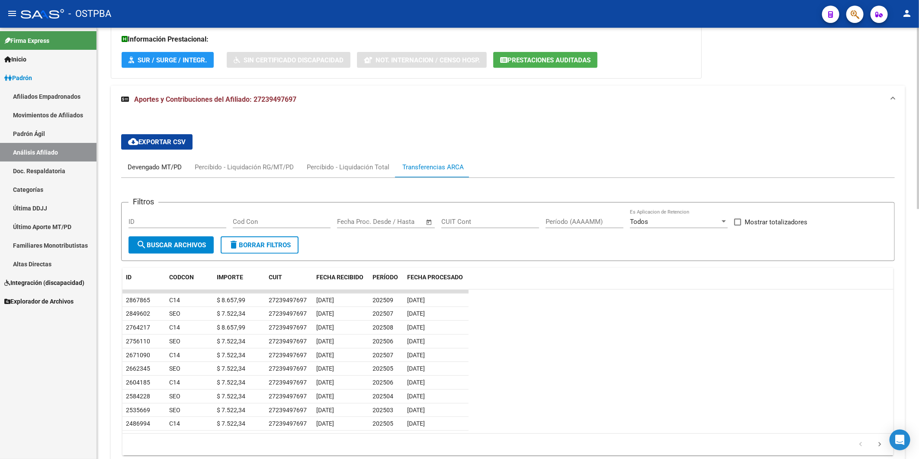
click at [151, 171] on div "Devengado MT/PD" at bounding box center [155, 167] width 54 height 10
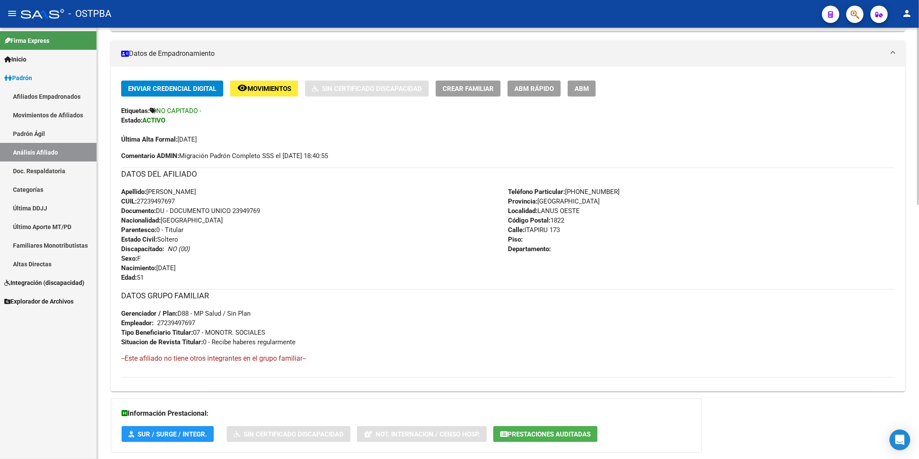
scroll to position [160, 0]
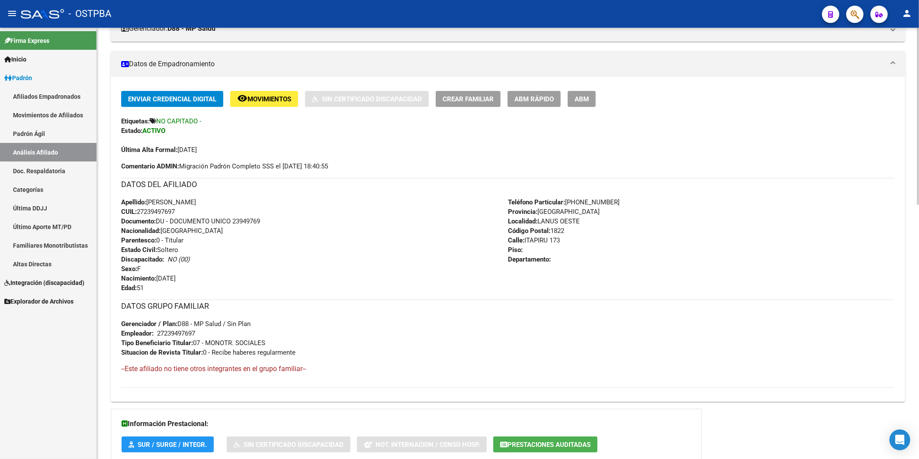
drag, startPoint x: 186, startPoint y: 209, endPoint x: 139, endPoint y: 213, distance: 46.9
click at [139, 213] on div "Apellido: CLAUDIA ELISABET ZERDA CUIL: 27239497697 Documento: DU - DOCUMENTO UN…" at bounding box center [314, 244] width 387 height 95
copy span "27239497697"
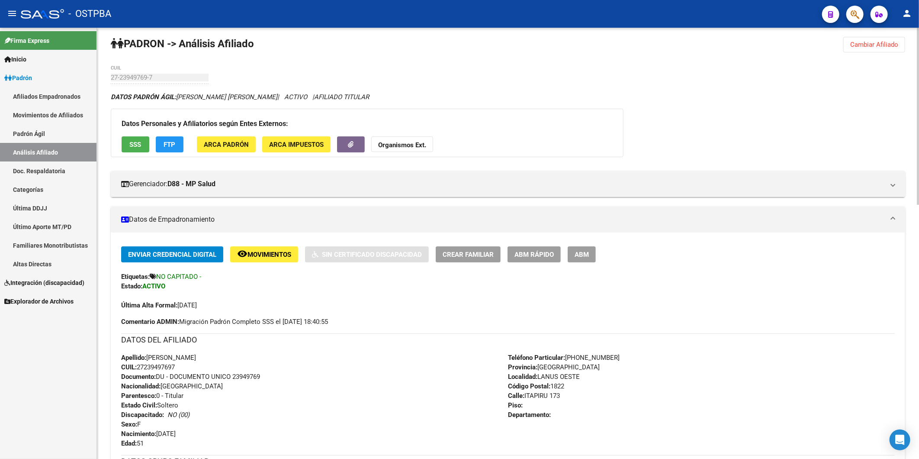
scroll to position [0, 0]
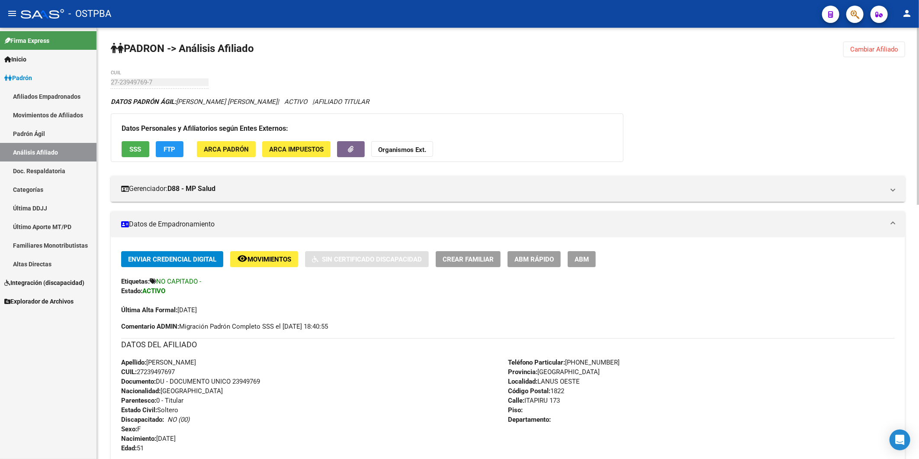
click at [411, 152] on strong "Organismos Ext." at bounding box center [402, 150] width 48 height 8
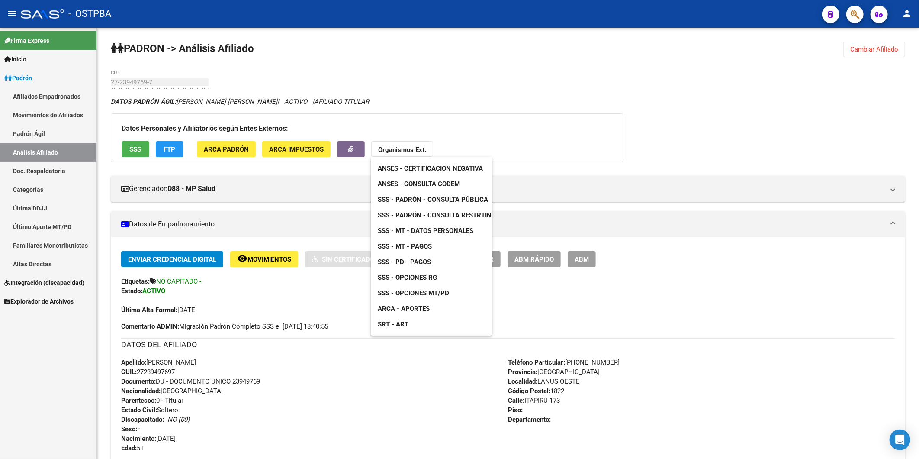
click at [436, 187] on span "ANSES - Consulta CODEM" at bounding box center [419, 184] width 82 height 8
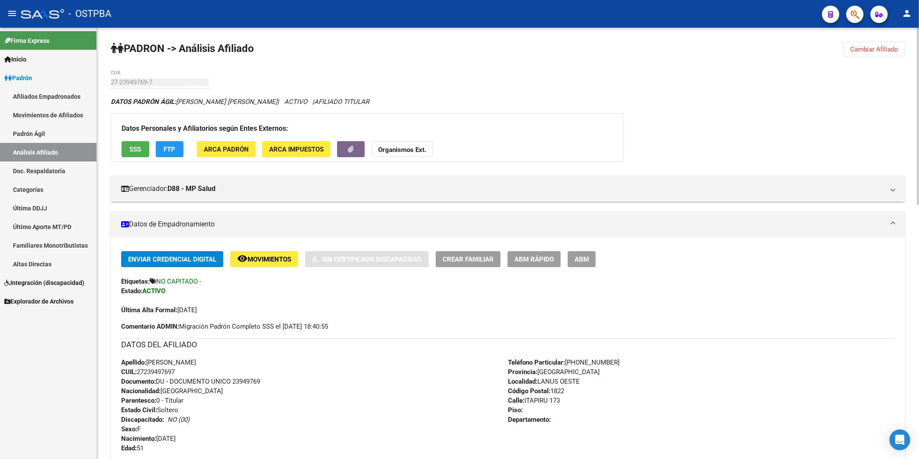
click at [274, 364] on div "Apellido: CLAUDIA ELISABET ZERDA CUIL: 27239497697 Documento: DU - DOCUMENTO UN…" at bounding box center [314, 404] width 387 height 95
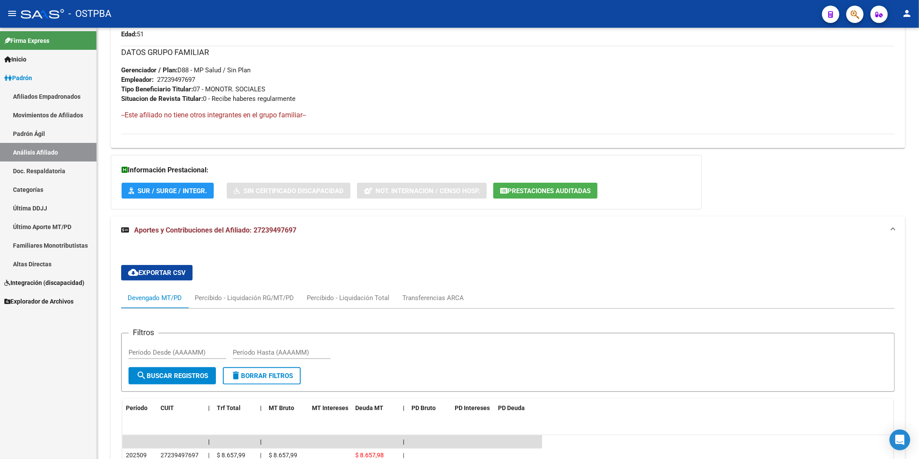
scroll to position [280, 0]
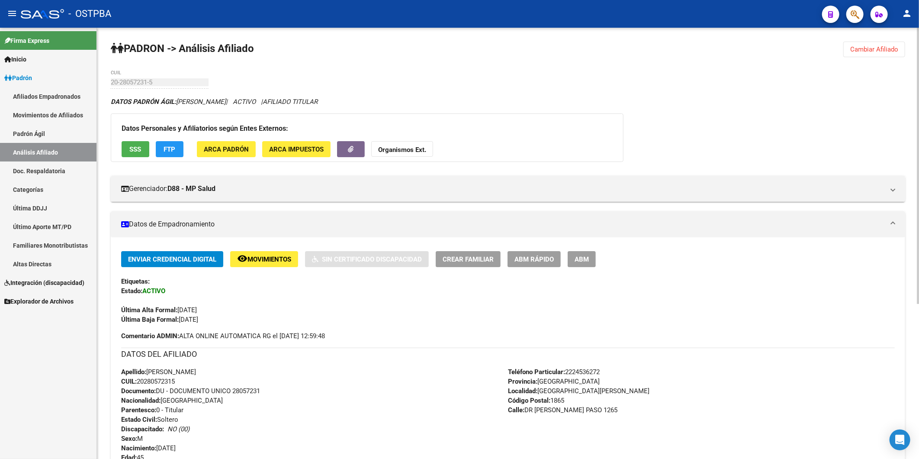
click at [522, 259] on span "ABM Rápido" at bounding box center [534, 259] width 39 height 8
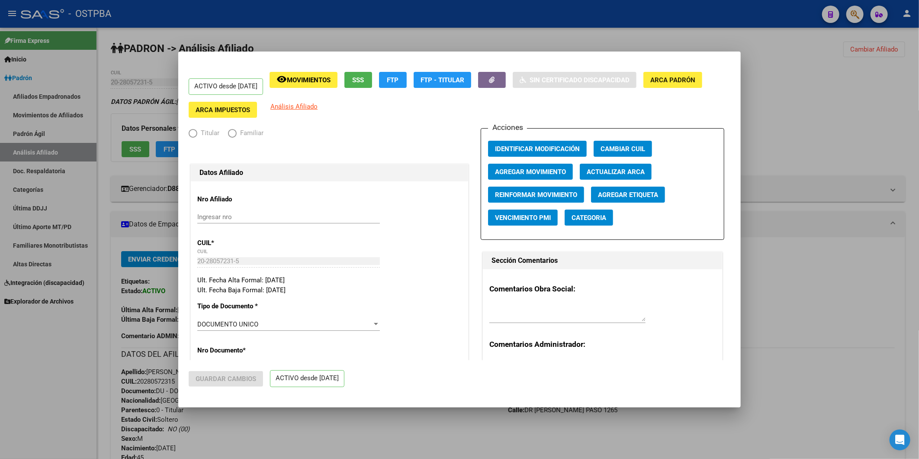
radio input "true"
type input "30-71426369-9"
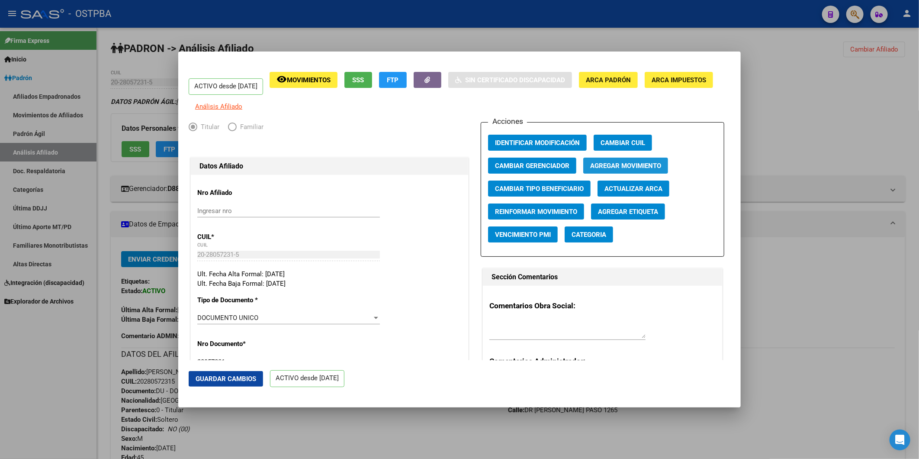
click at [628, 170] on span "Agregar Movimiento" at bounding box center [625, 166] width 71 height 8
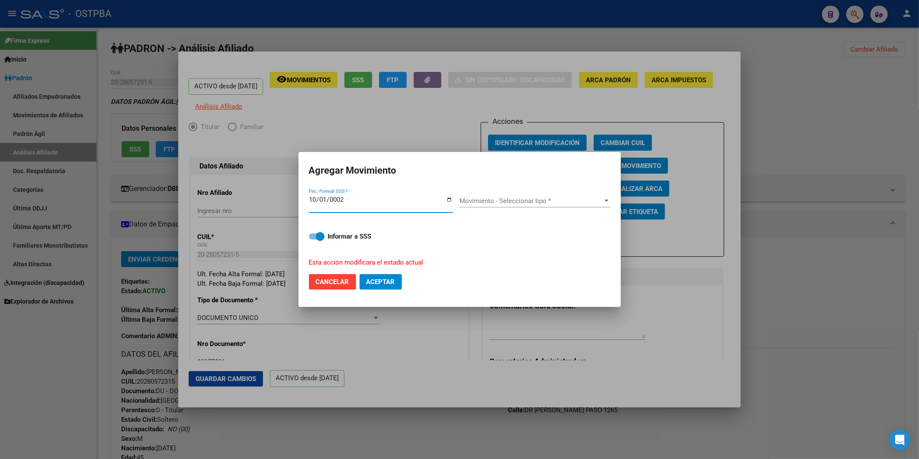
type input "0020-10-01"
click at [319, 201] on input "0020-10-01" at bounding box center [381, 203] width 144 height 14
click at [317, 200] on input "0020-10-01" at bounding box center [381, 203] width 144 height 14
click at [412, 197] on input "0020-10-01" at bounding box center [381, 203] width 144 height 14
click at [355, 198] on input "0020-10-01" at bounding box center [381, 203] width 144 height 14
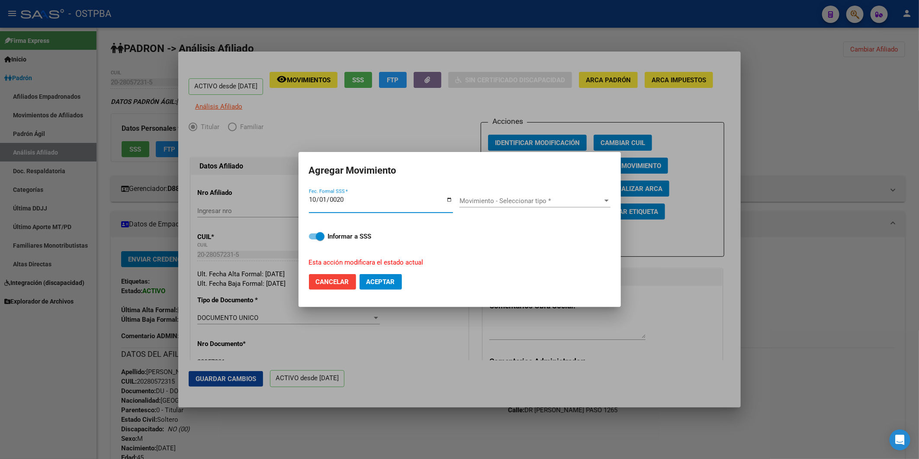
click at [336, 283] on span "Cancelar" at bounding box center [332, 282] width 33 height 8
checkbox input "false"
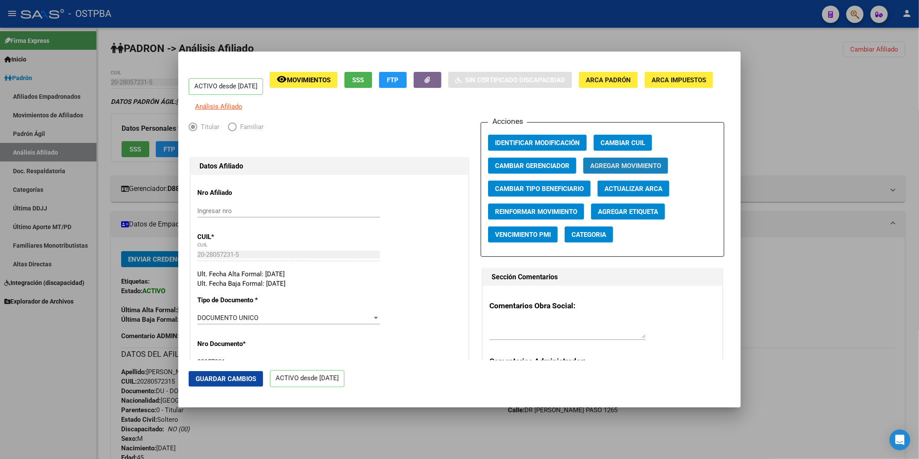
click at [627, 174] on button "Agregar Movimiento" at bounding box center [625, 166] width 85 height 16
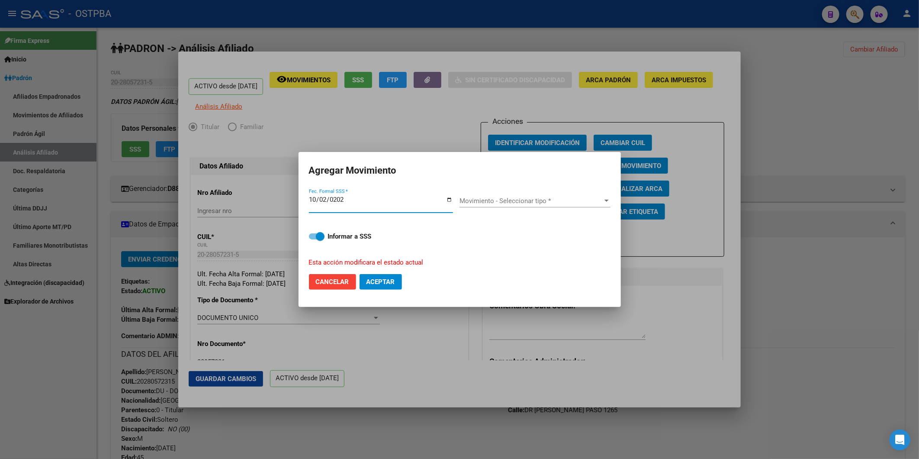
type input "2025-10-02"
click at [605, 200] on div at bounding box center [607, 201] width 4 height 2
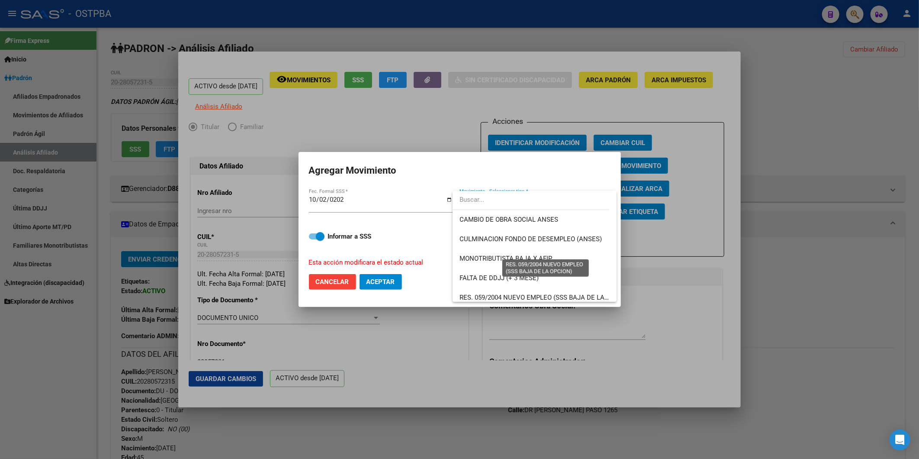
scroll to position [144, 0]
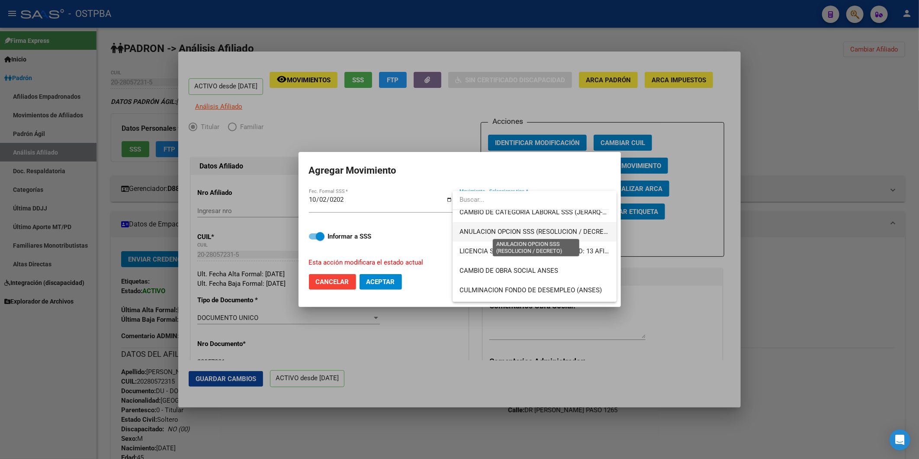
click at [539, 231] on span "ANULACION OPCION SSS (RESOLUCION / DECRETO)" at bounding box center [537, 232] width 155 height 8
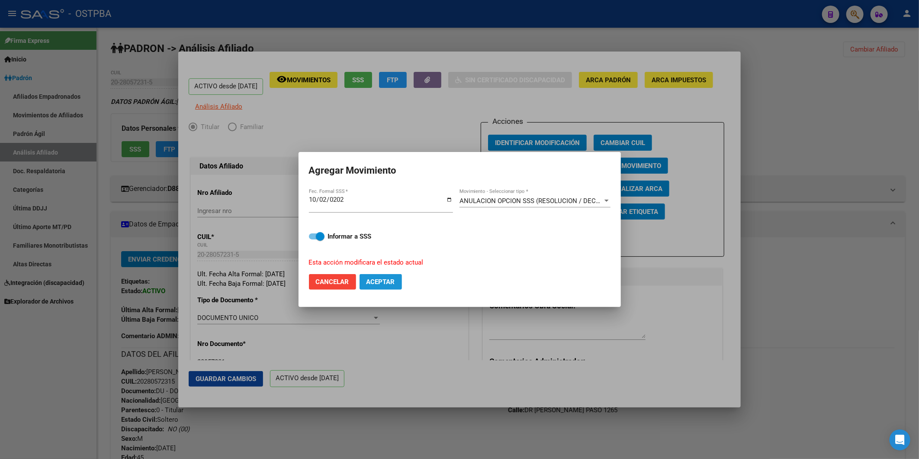
click at [386, 279] on span "Aceptar" at bounding box center [381, 282] width 29 height 8
checkbox input "false"
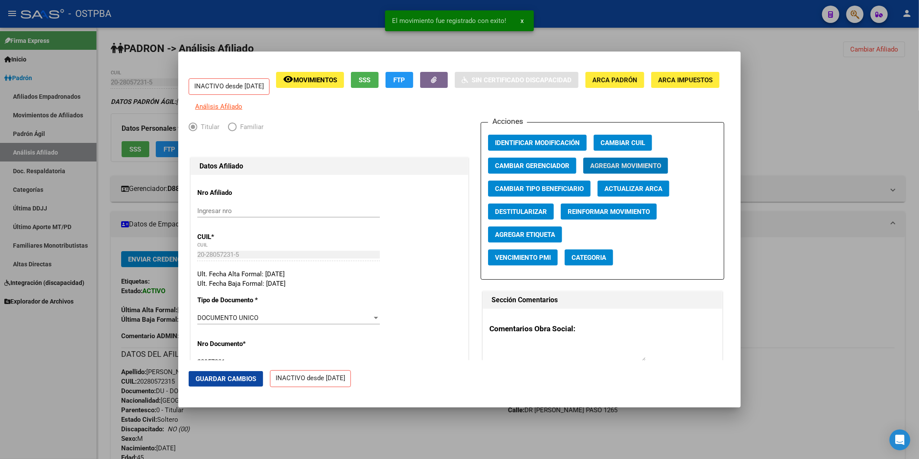
click at [230, 379] on span "Guardar Cambios" at bounding box center [226, 379] width 61 height 8
click at [852, 110] on div at bounding box center [459, 229] width 919 height 459
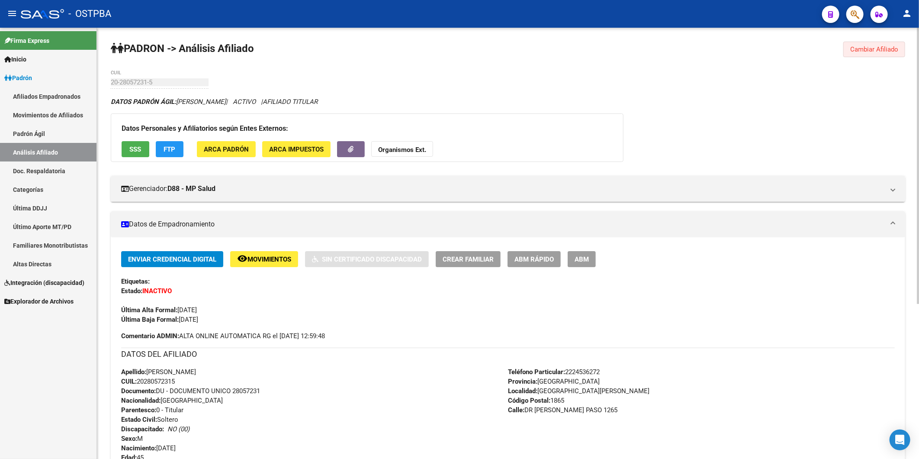
click at [872, 51] on span "Cambiar Afiliado" at bounding box center [874, 49] width 48 height 8
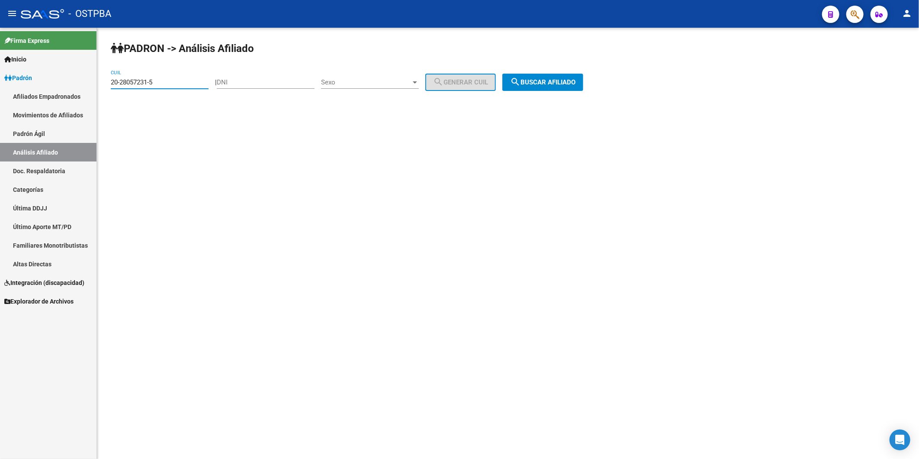
drag, startPoint x: 157, startPoint y: 80, endPoint x: -2, endPoint y: 86, distance: 159.4
click at [0, 86] on html "menu - OSTPBA person Firma Express Inicio Calendario SSS Instructivos Contacto …" at bounding box center [459, 229] width 919 height 459
type input "27-94413115-4"
click at [547, 82] on span "search Buscar afiliado" at bounding box center [542, 82] width 65 height 8
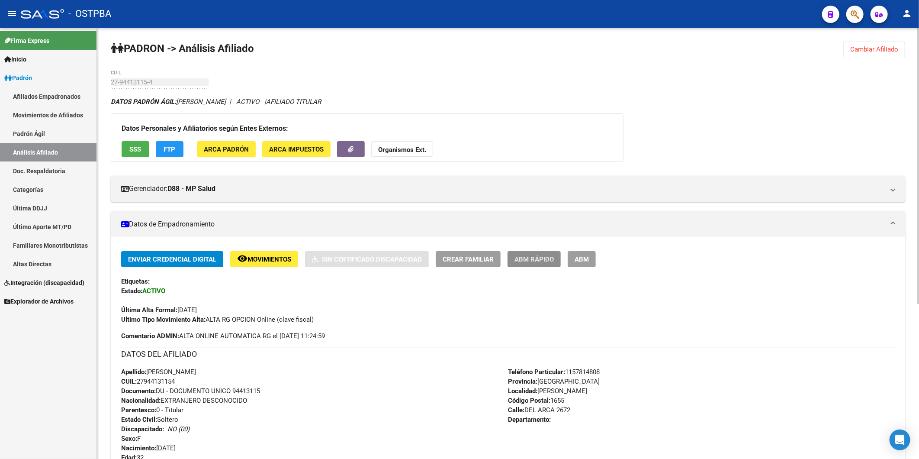
click at [544, 259] on span "ABM Rápido" at bounding box center [534, 259] width 39 height 8
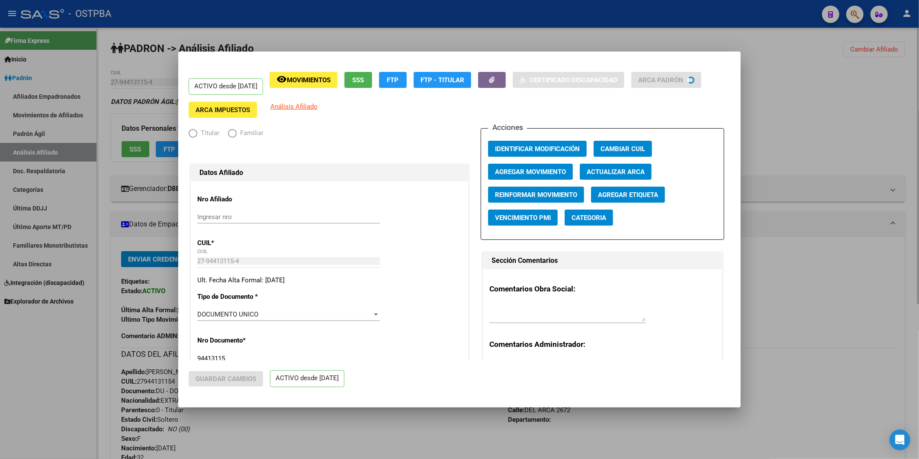
radio input "true"
type input "30-69213874-7"
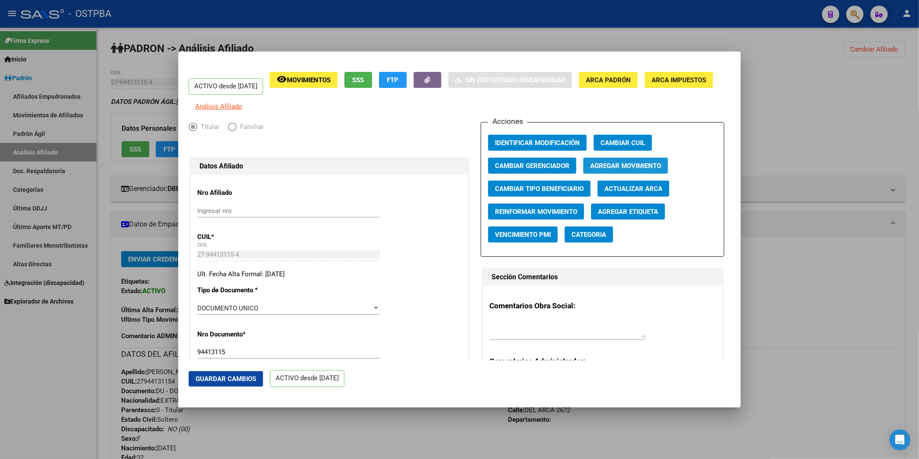
click at [633, 170] on span "Agregar Movimiento" at bounding box center [625, 166] width 71 height 8
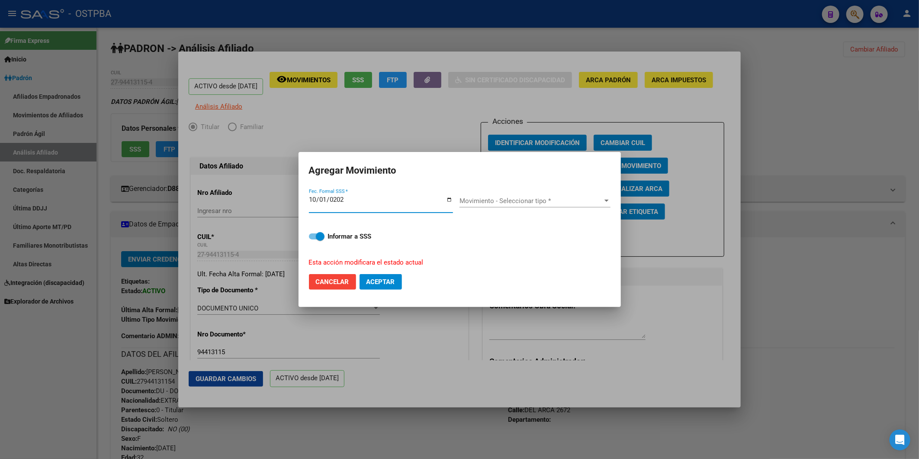
type input "2025-10-01"
click at [605, 201] on div at bounding box center [607, 201] width 4 height 2
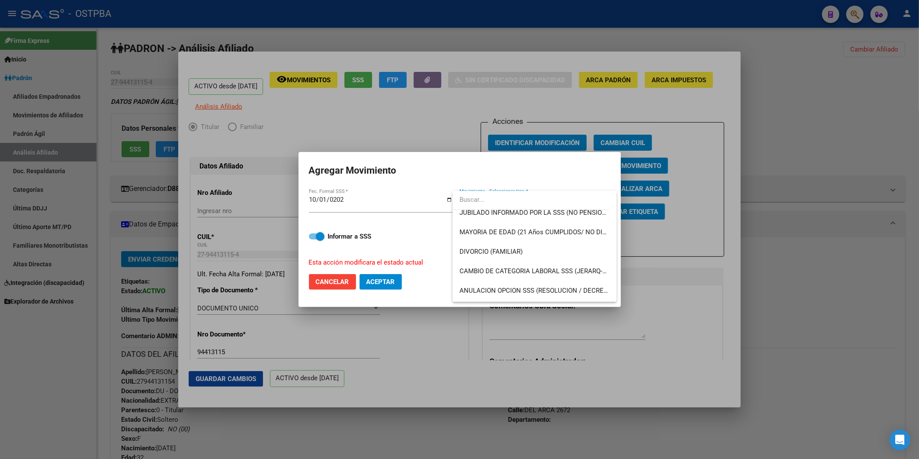
scroll to position [96, 0]
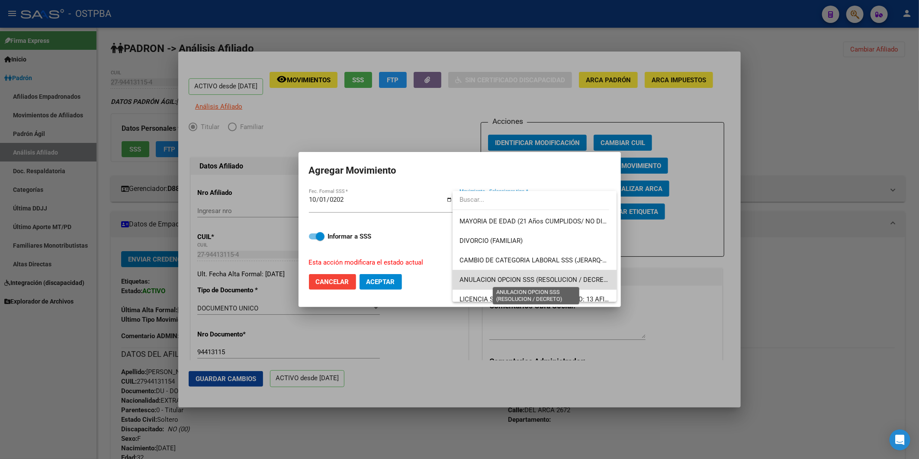
click at [556, 276] on span "ANULACION OPCION SSS (RESOLUCION / DECRETO)" at bounding box center [537, 280] width 155 height 8
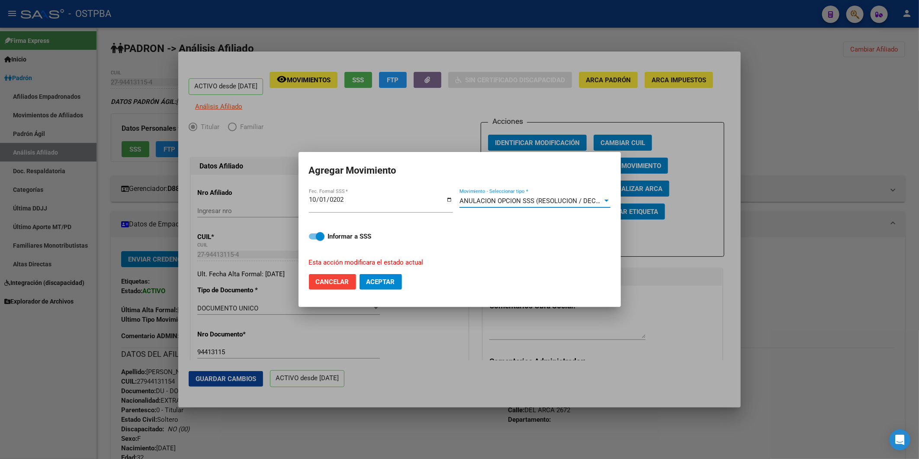
click at [374, 278] on span "Aceptar" at bounding box center [381, 282] width 29 height 8
checkbox input "false"
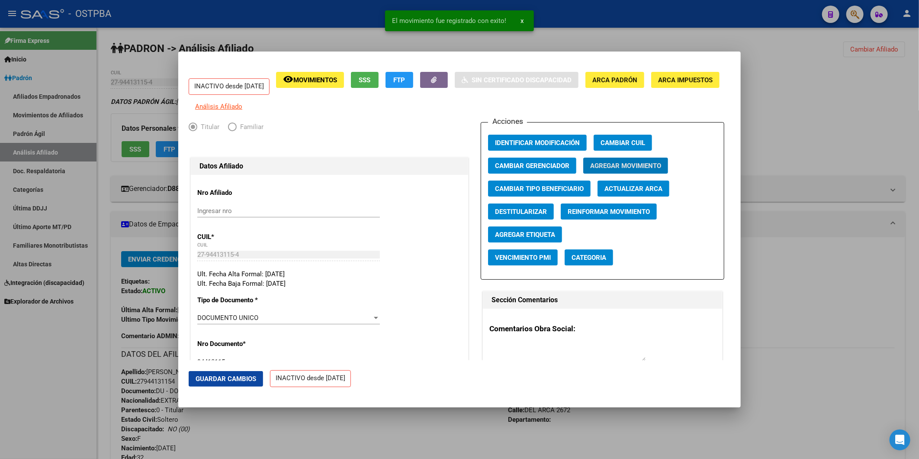
click at [780, 138] on div at bounding box center [459, 229] width 919 height 459
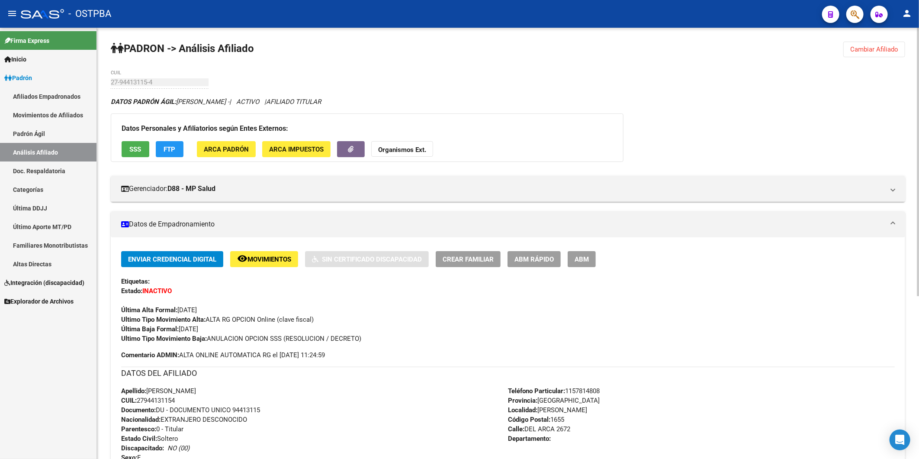
click at [871, 50] on span "Cambiar Afiliado" at bounding box center [874, 49] width 48 height 8
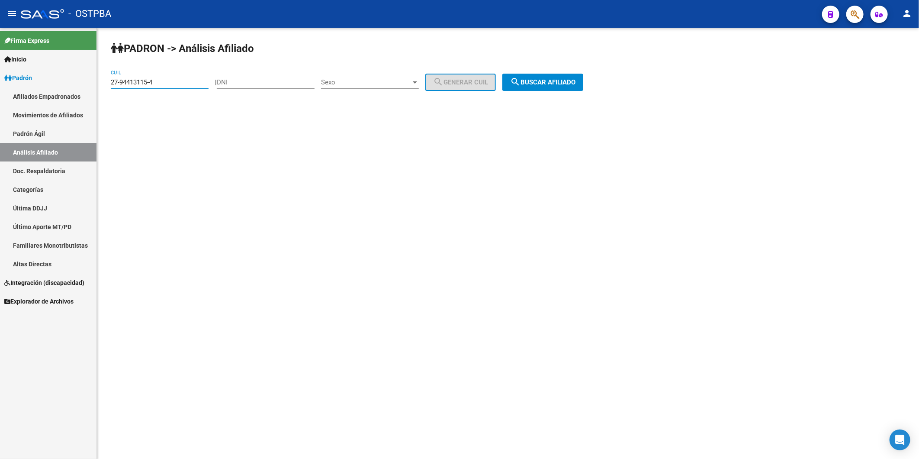
drag, startPoint x: 167, startPoint y: 82, endPoint x: 51, endPoint y: 91, distance: 116.8
click at [51, 91] on mat-sidenav-container "Firma Express Inicio Calendario SSS Instructivos Contacto OS Padrón Afiliados E…" at bounding box center [459, 243] width 919 height 431
type input "23-33903354-4"
click at [556, 81] on span "search Buscar afiliado" at bounding box center [542, 82] width 65 height 8
